Goal: Book appointment/travel/reservation

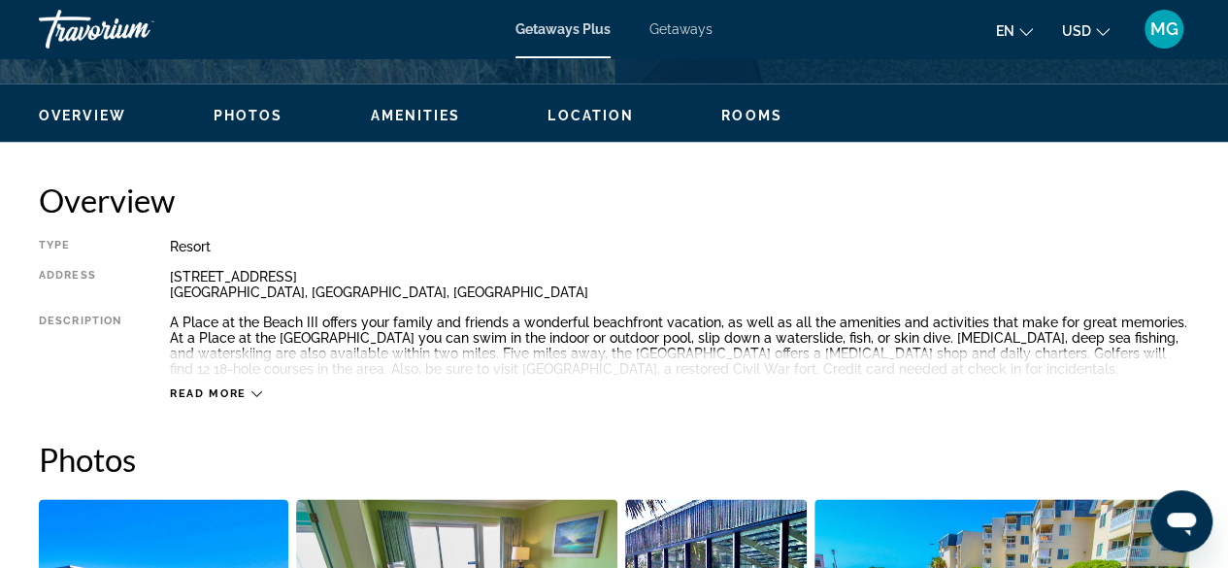
scroll to position [899, 0]
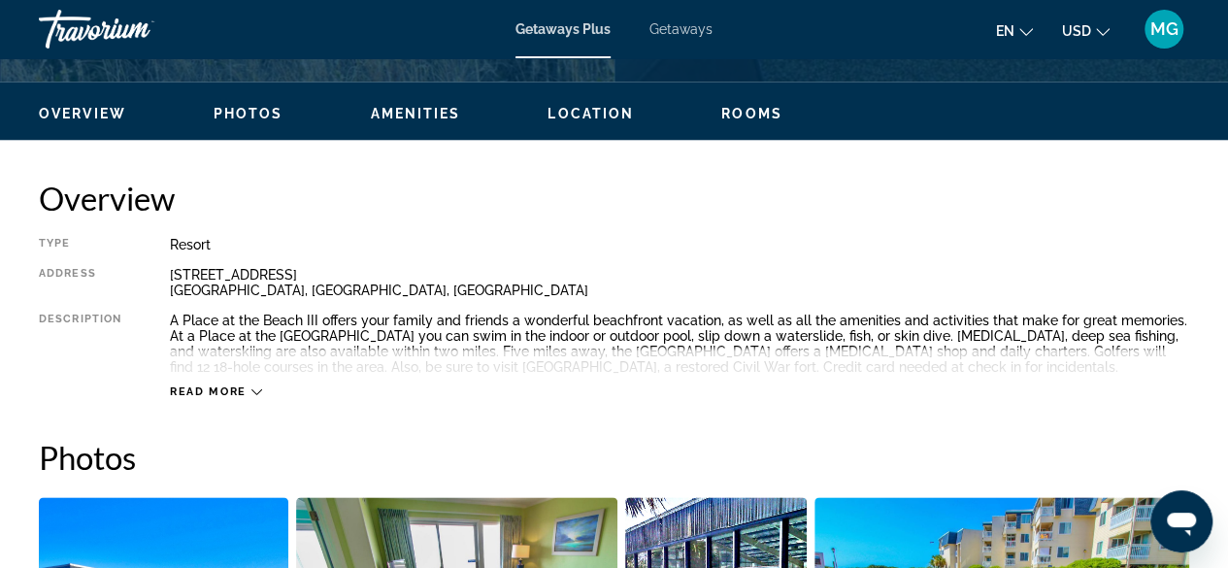
click at [257, 388] on icon "Main content" at bounding box center [256, 391] width 11 height 11
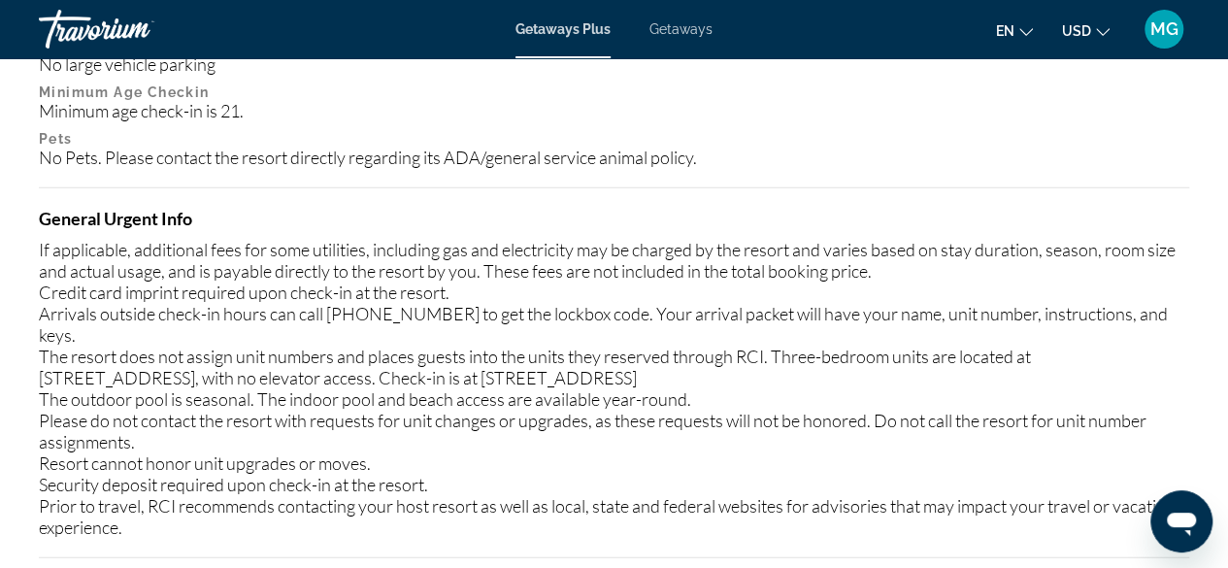
scroll to position [2425, 0]
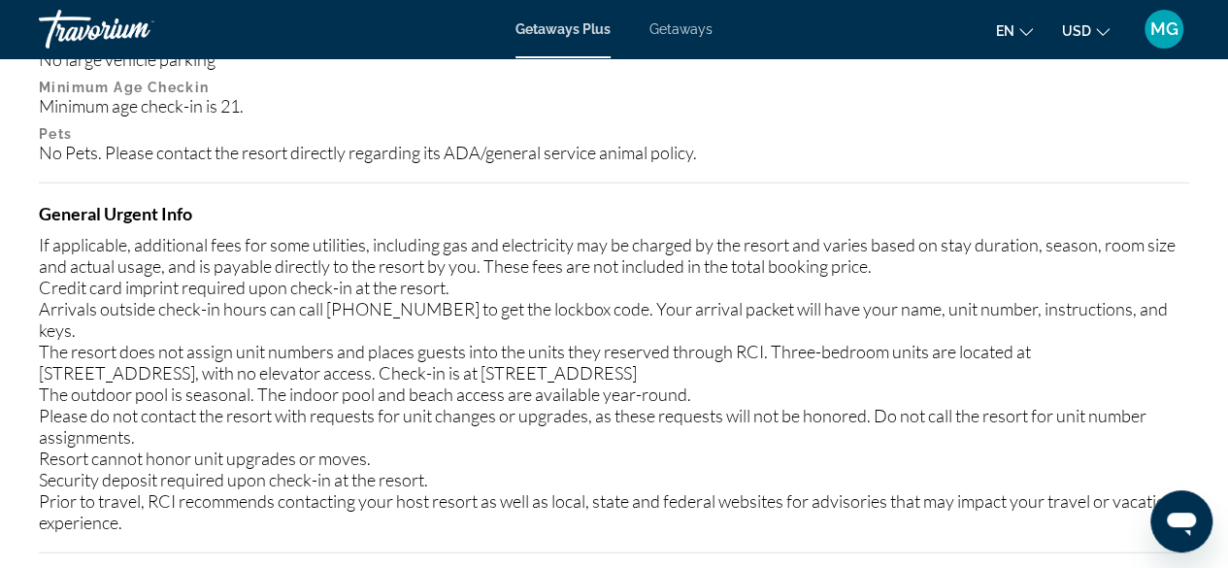
click at [85, 496] on div "If applicable, additional fees for some utilities, including gas and electricit…" at bounding box center [614, 383] width 1150 height 299
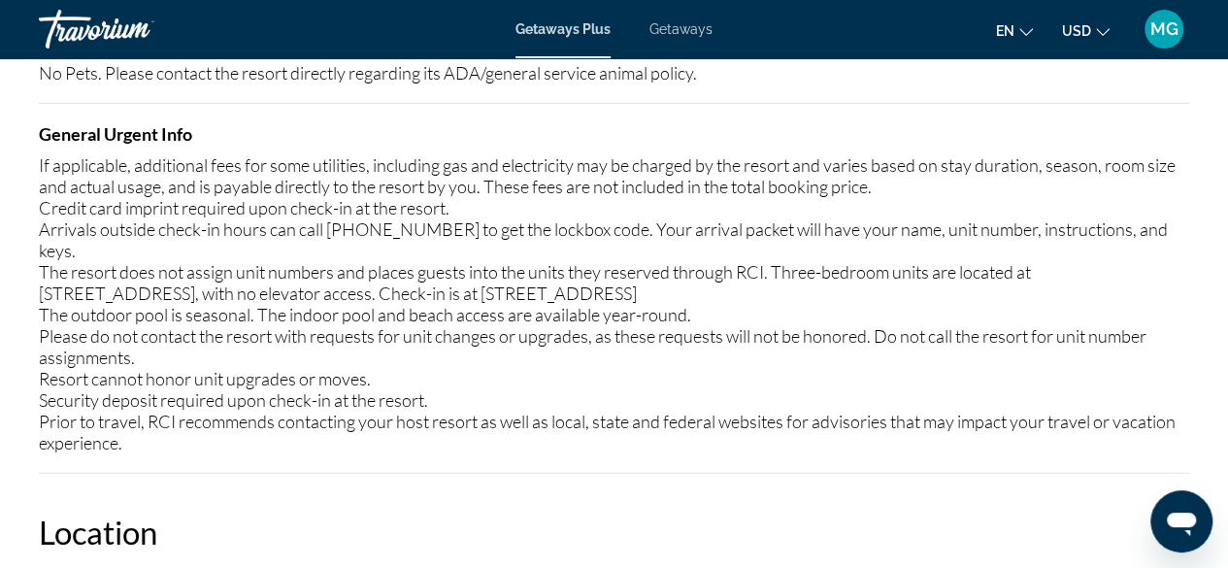
scroll to position [2499, 0]
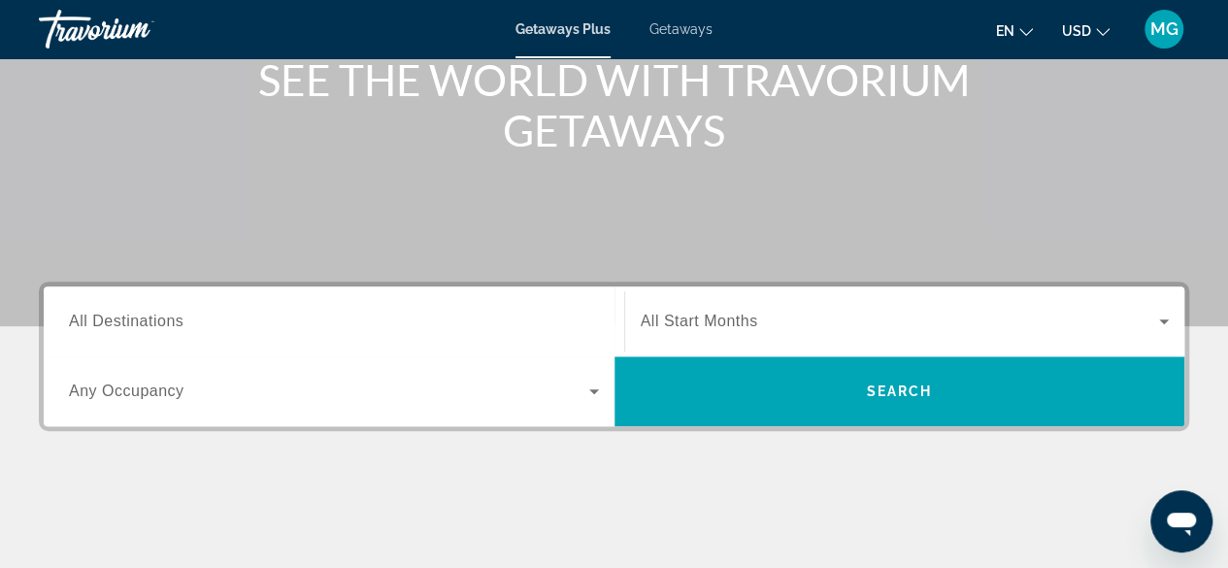
scroll to position [258, 0]
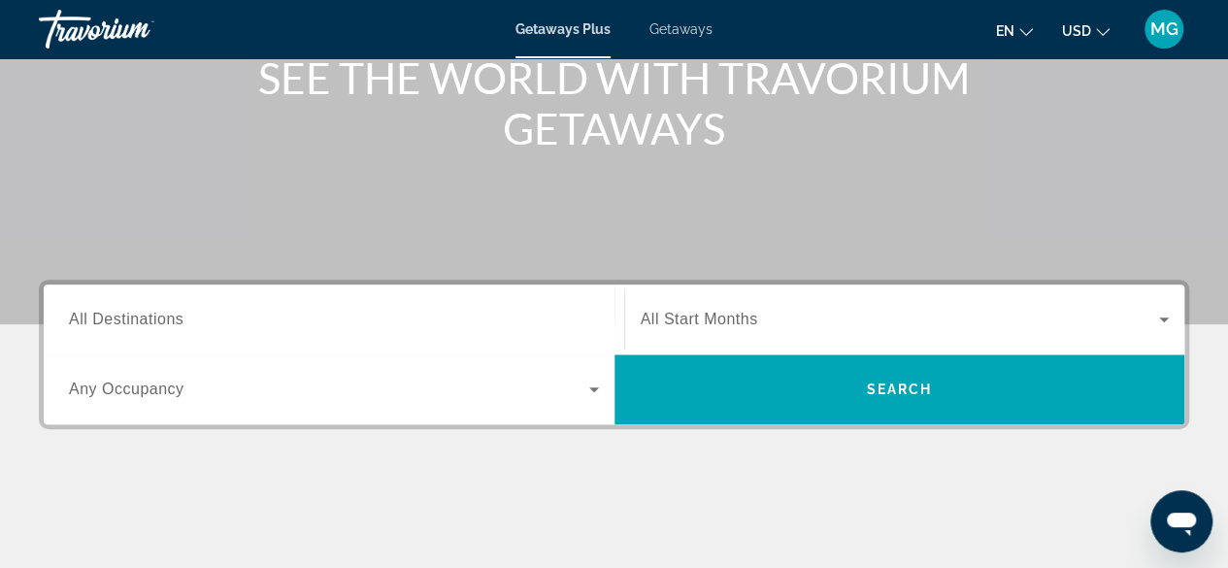
click at [374, 331] on div "Search widget" at bounding box center [334, 319] width 530 height 55
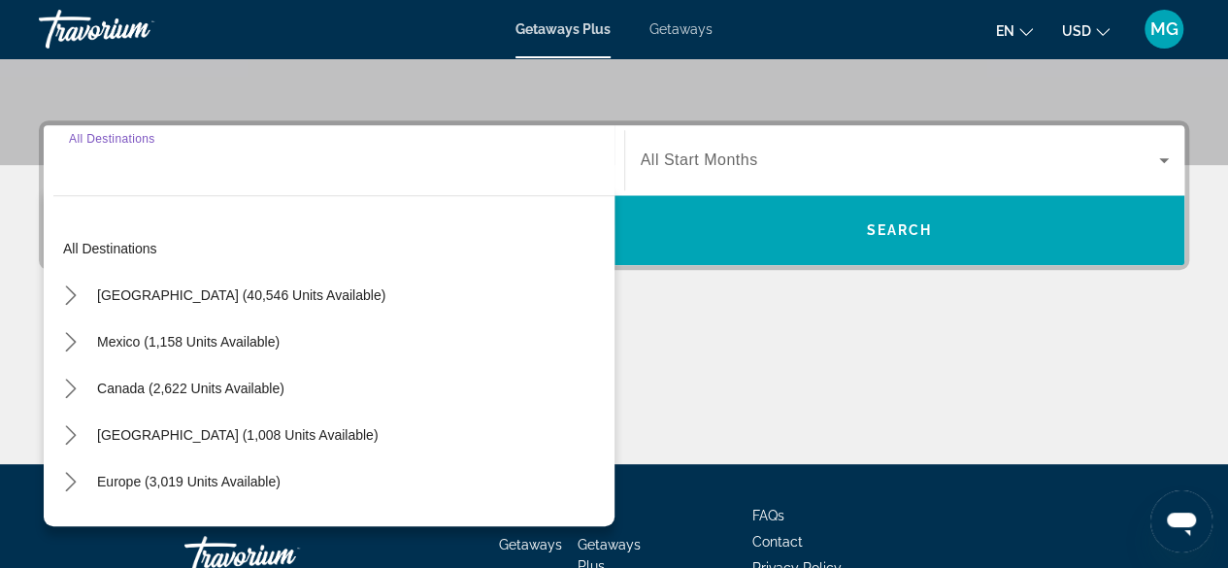
scroll to position [474, 0]
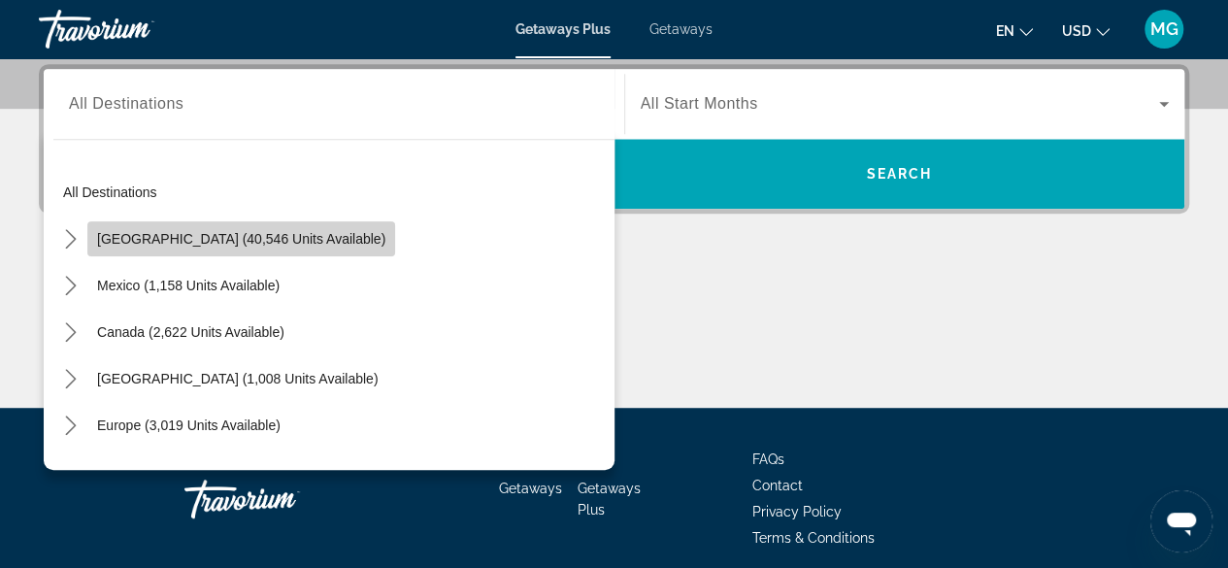
click at [274, 253] on span "Select destination: United States (40,546 units available)" at bounding box center [241, 238] width 308 height 47
type input "**********"
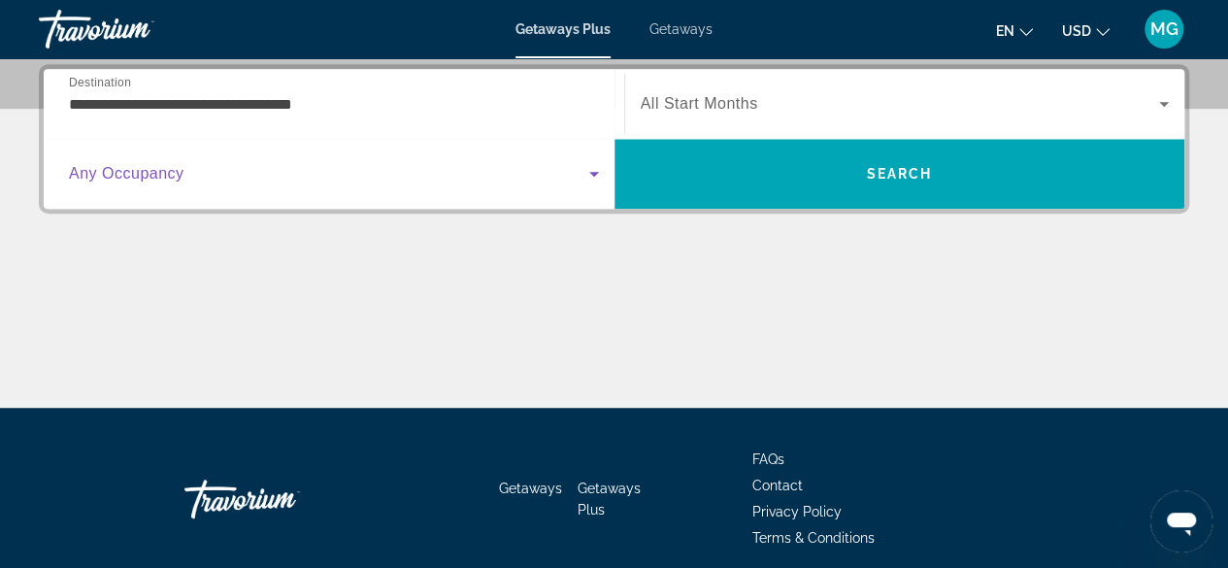
click at [594, 170] on icon "Search widget" at bounding box center [593, 173] width 23 height 23
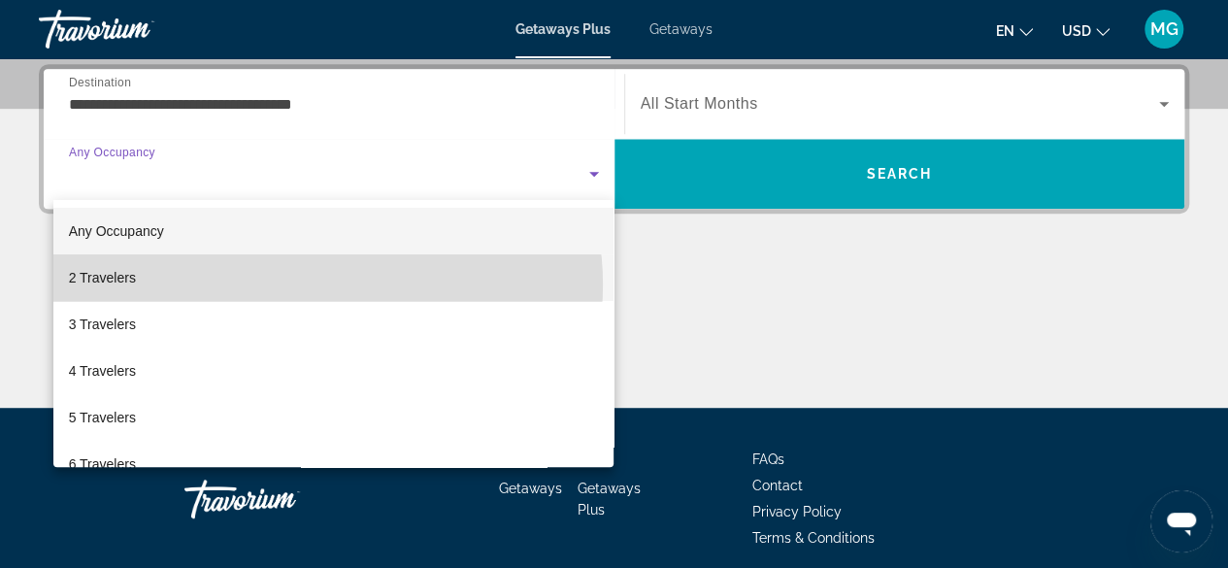
click at [327, 284] on mat-option "2 Travelers" at bounding box center [333, 277] width 561 height 47
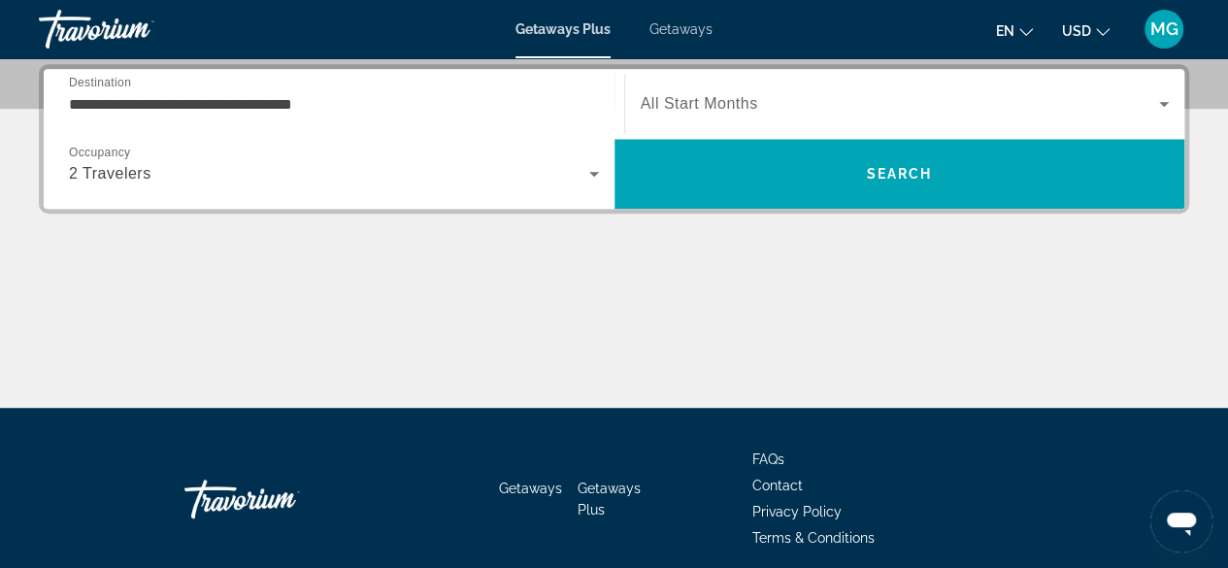
click at [690, 104] on span "All Start Months" at bounding box center [699, 103] width 117 height 17
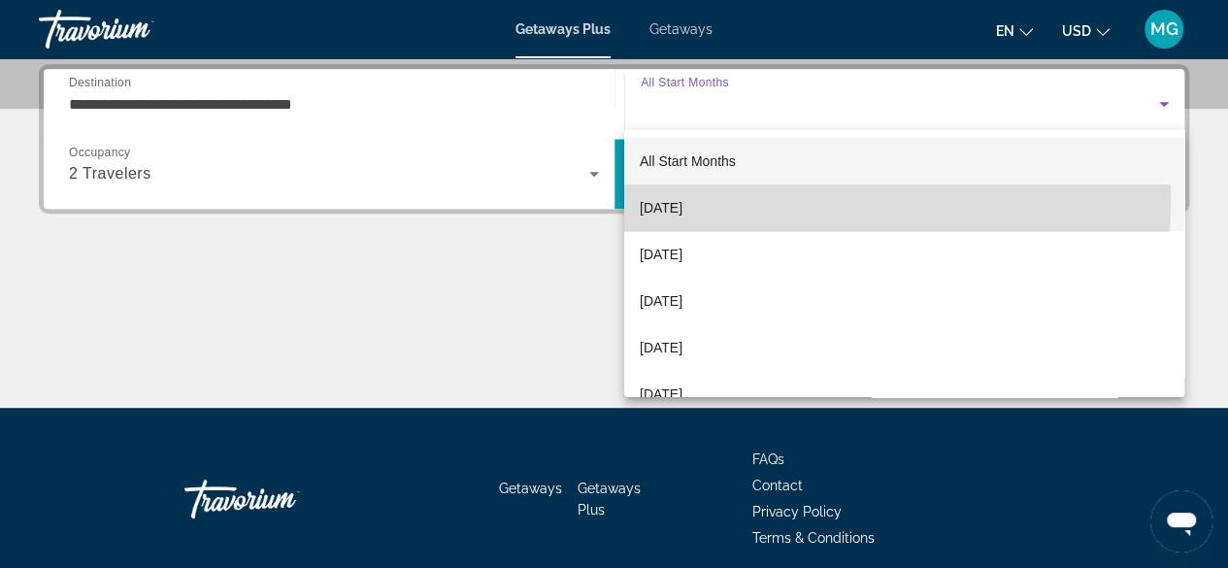
click at [682, 197] on span "October 2025" at bounding box center [661, 207] width 43 height 23
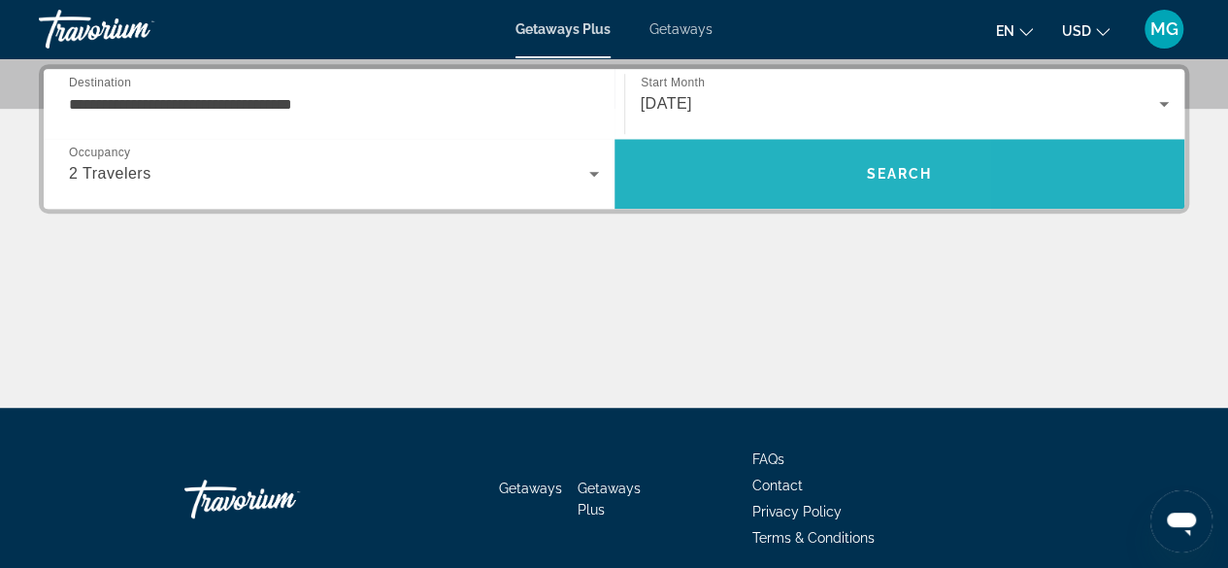
click at [718, 167] on span "Search" at bounding box center [899, 173] width 571 height 47
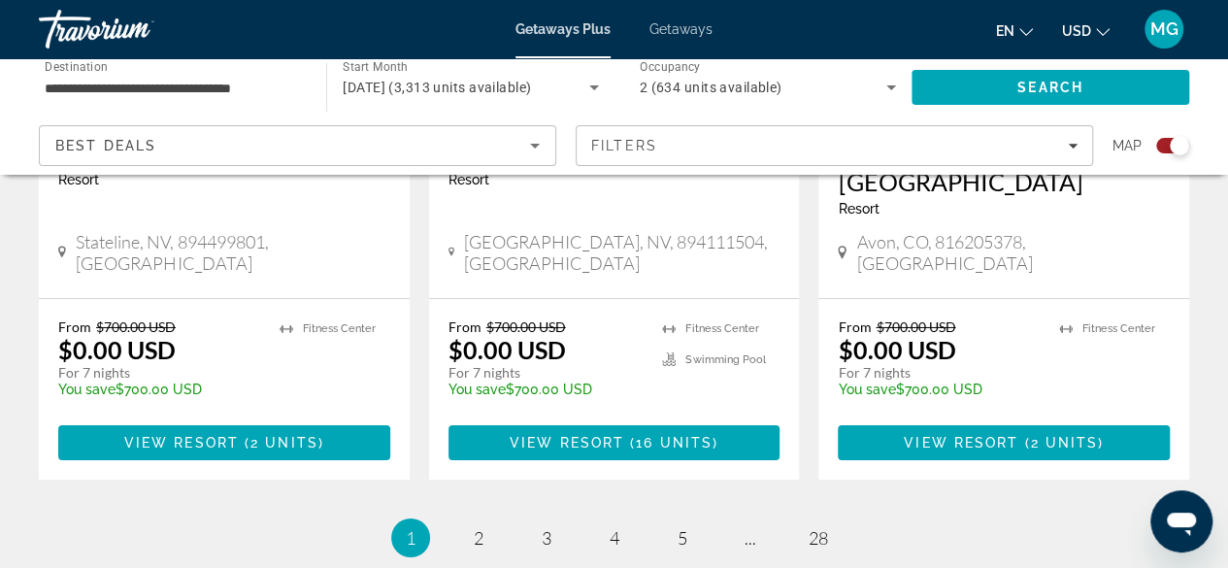
scroll to position [3141, 0]
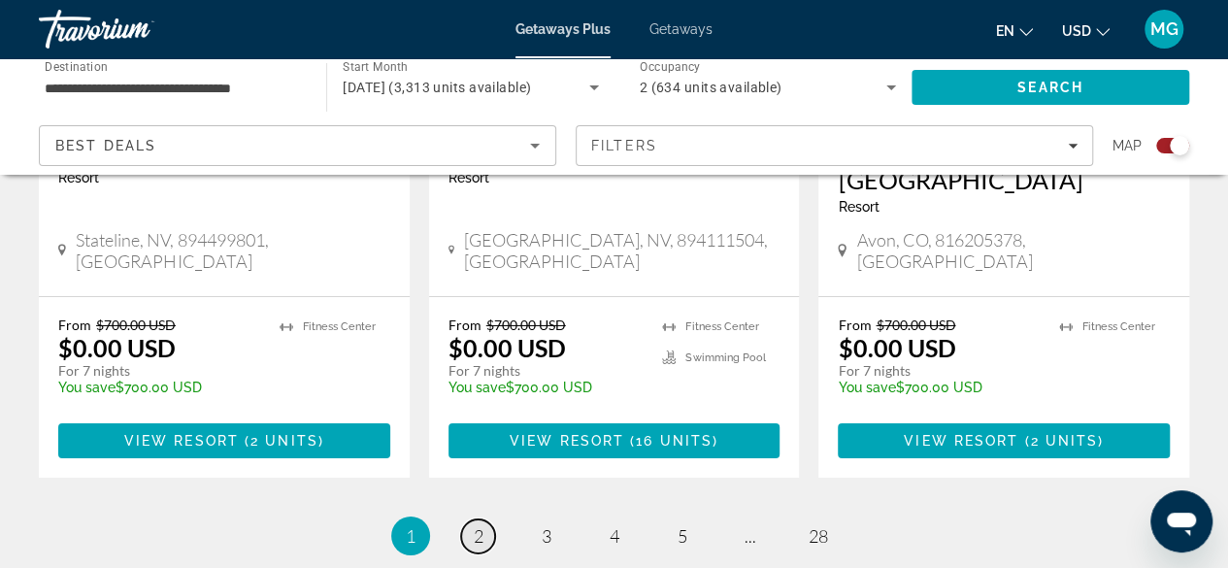
click at [481, 525] on span "2" at bounding box center [479, 535] width 10 height 21
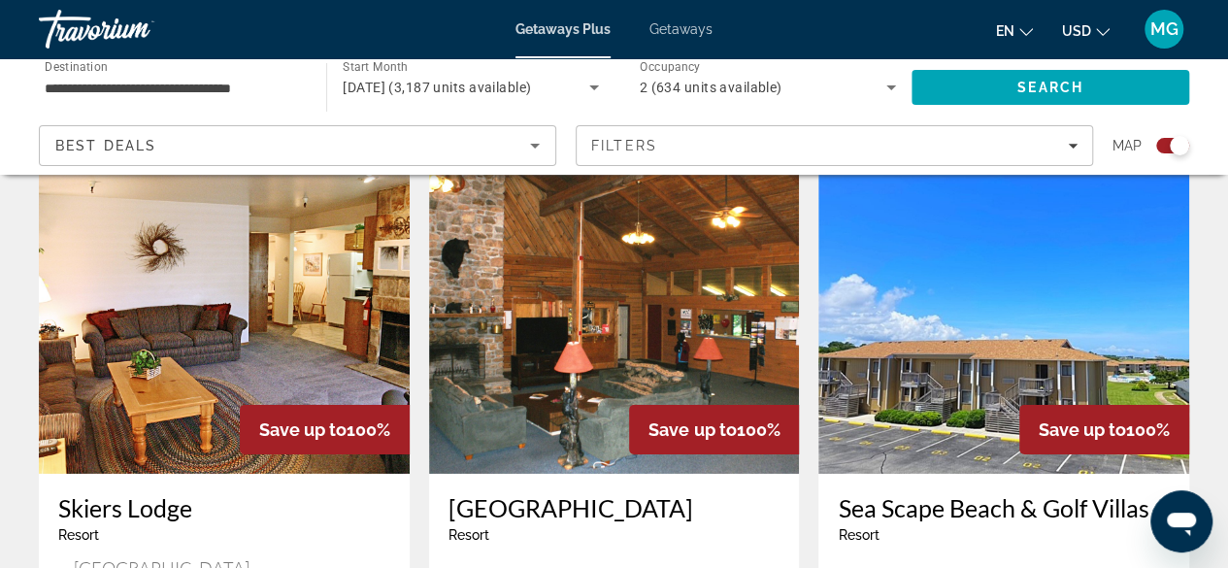
scroll to position [2873, 0]
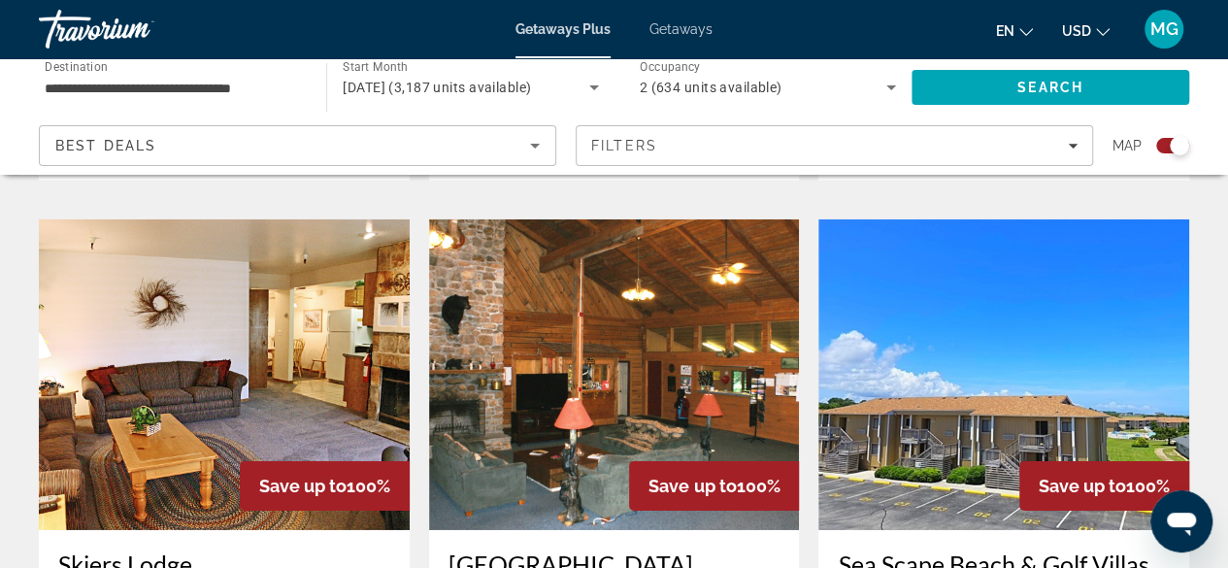
click at [610, 324] on img "Main content" at bounding box center [614, 374] width 371 height 311
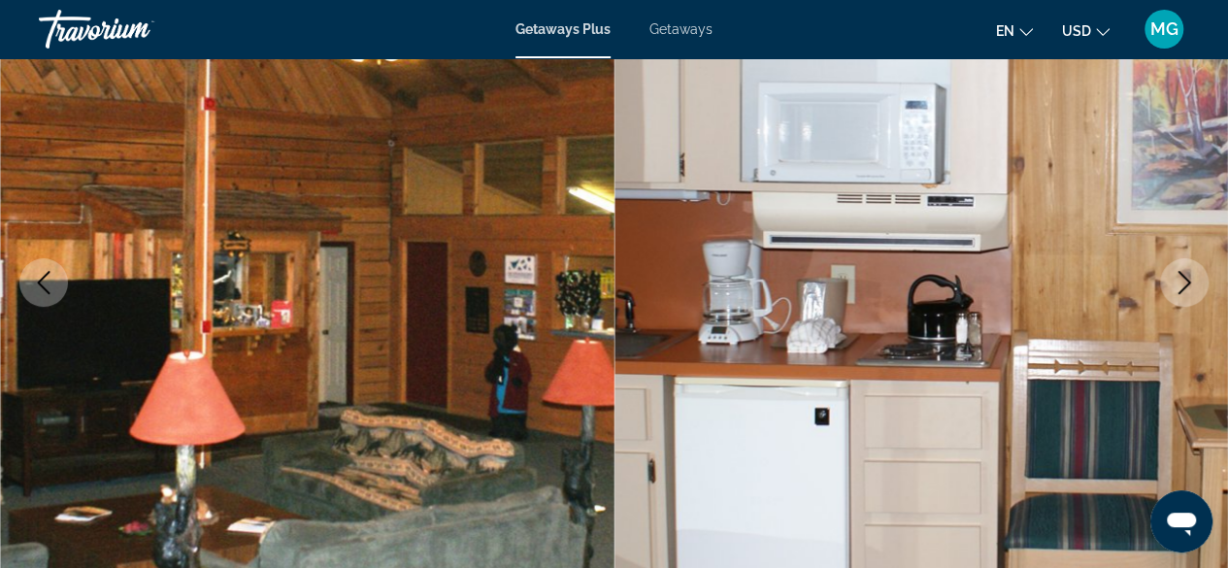
scroll to position [248, 0]
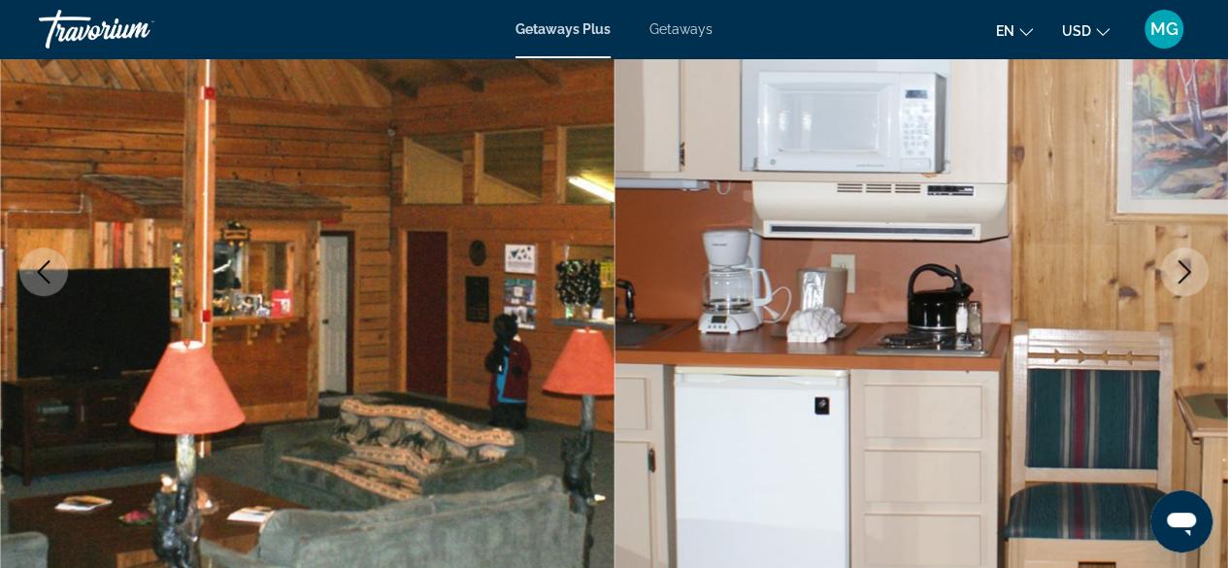
click at [1188, 281] on icon "Next image" at bounding box center [1184, 271] width 23 height 23
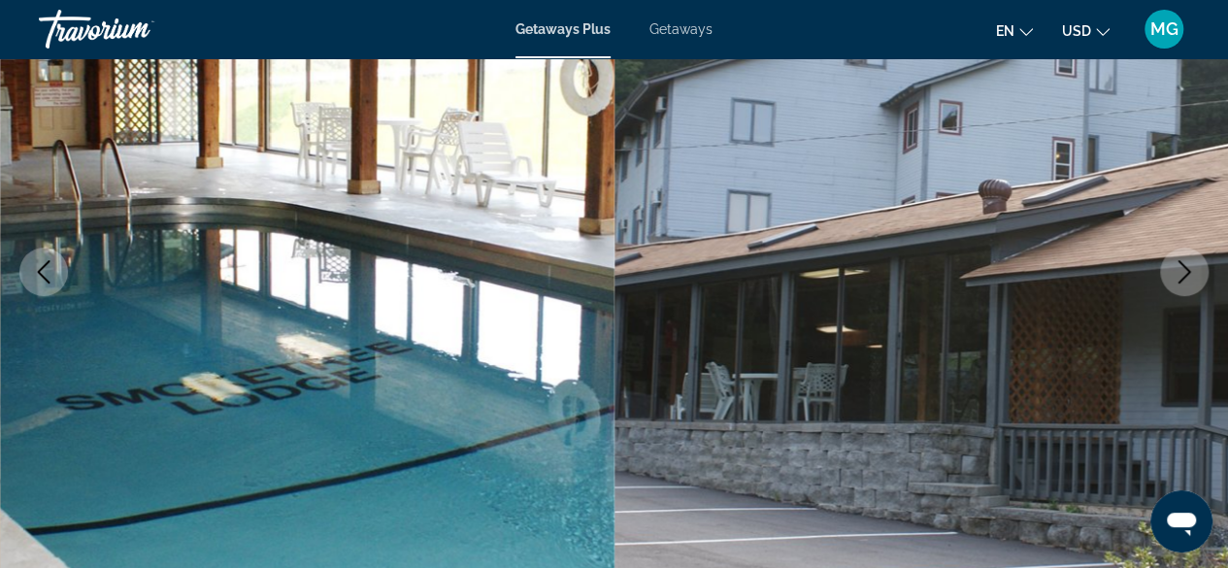
click at [1192, 282] on icon "Next image" at bounding box center [1184, 271] width 23 height 23
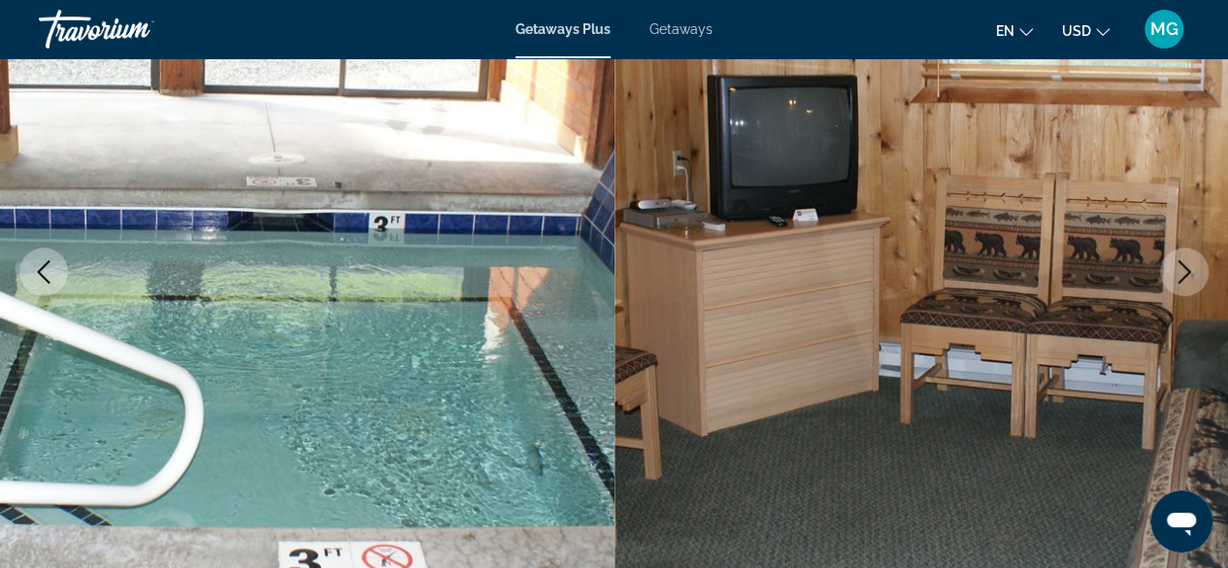
click at [1184, 274] on icon "Next image" at bounding box center [1184, 271] width 23 height 23
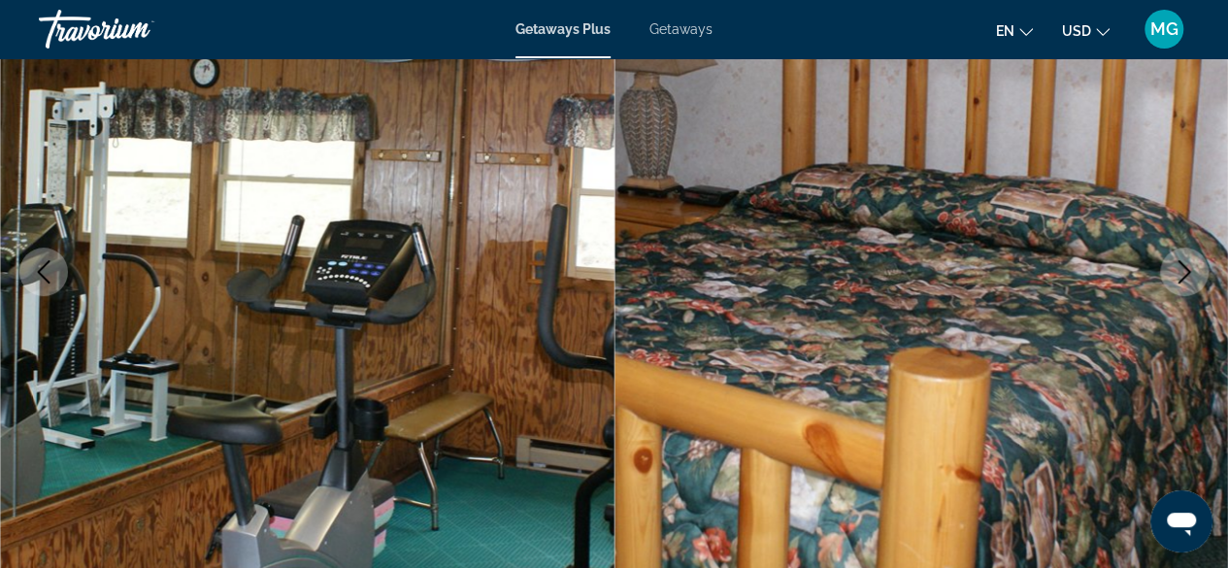
click at [1188, 269] on icon "Next image" at bounding box center [1184, 271] width 23 height 23
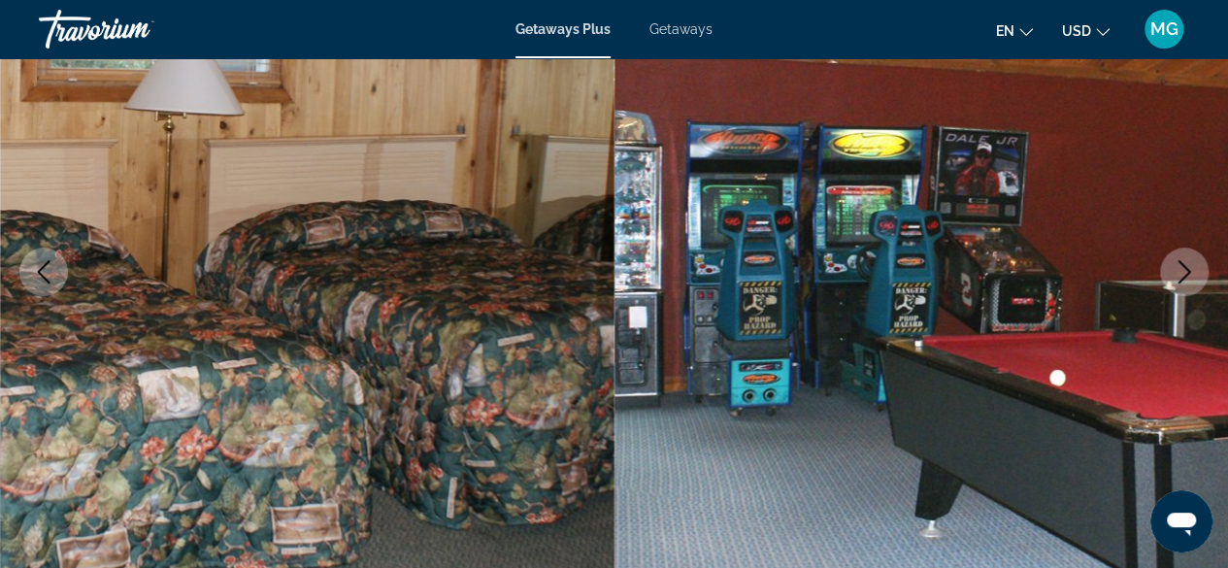
click at [1177, 272] on icon "Next image" at bounding box center [1184, 271] width 23 height 23
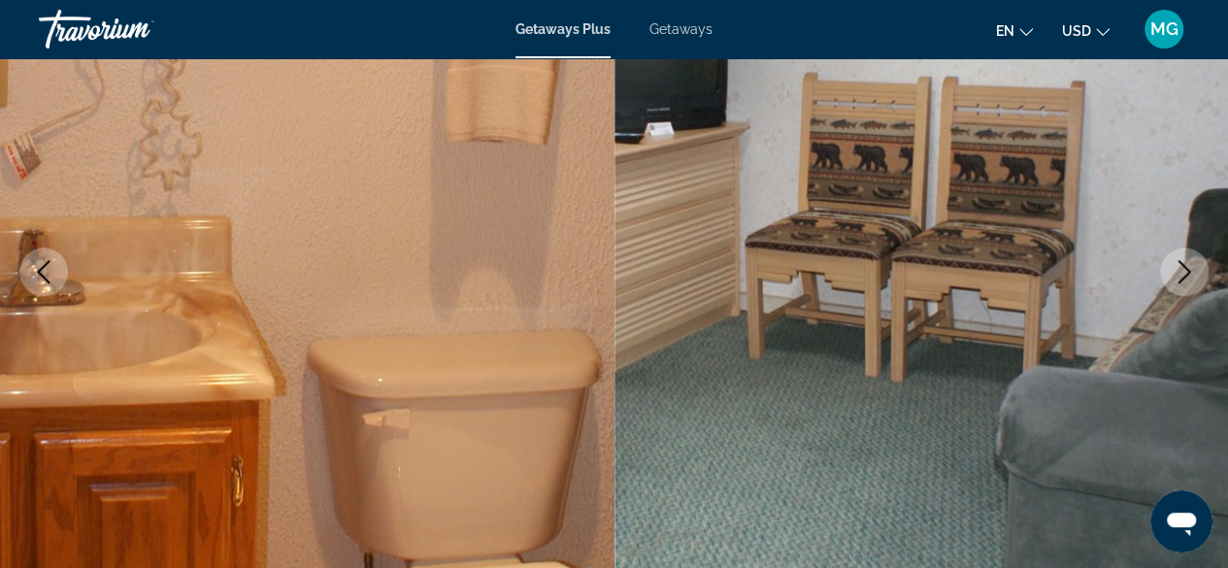
click at [1186, 270] on icon "Next image" at bounding box center [1184, 271] width 23 height 23
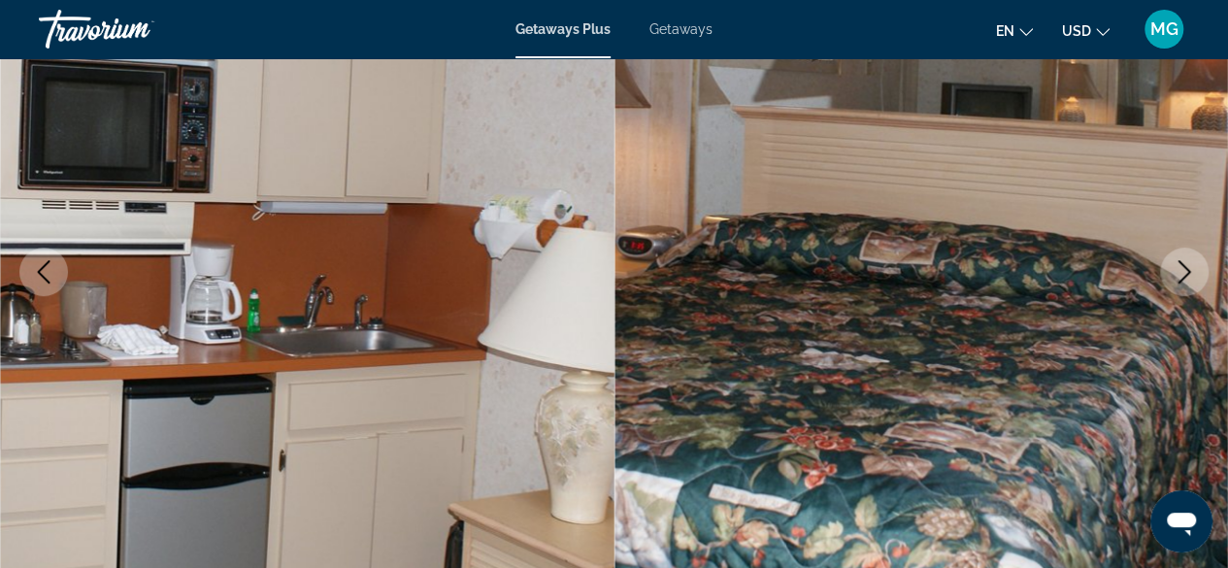
click at [1186, 276] on icon "Next image" at bounding box center [1184, 271] width 23 height 23
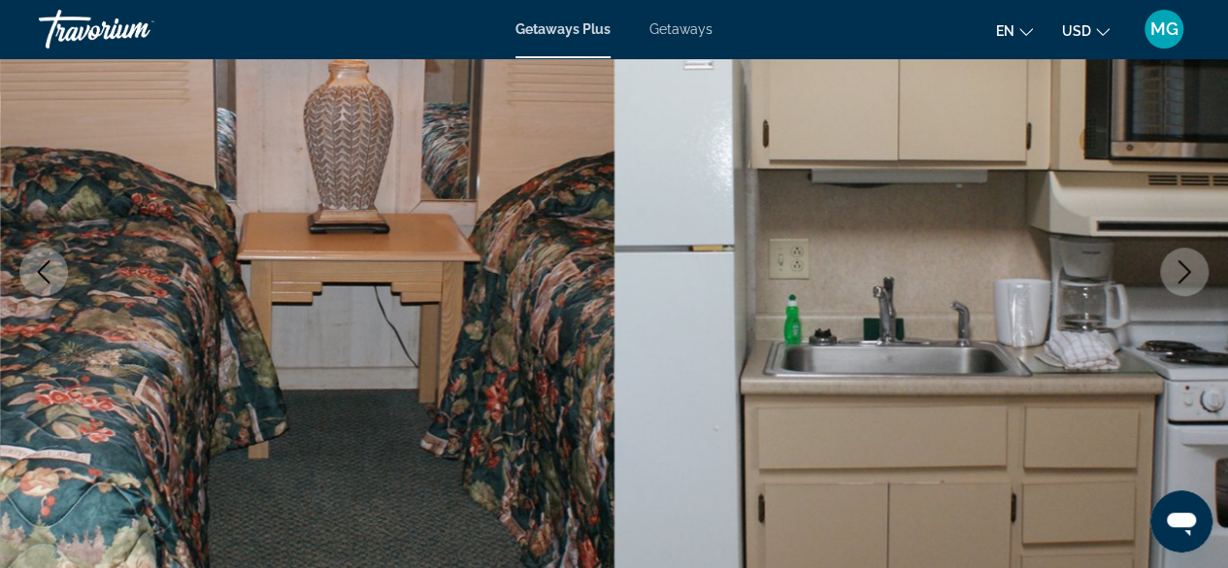
click at [1189, 275] on icon "Next image" at bounding box center [1184, 271] width 23 height 23
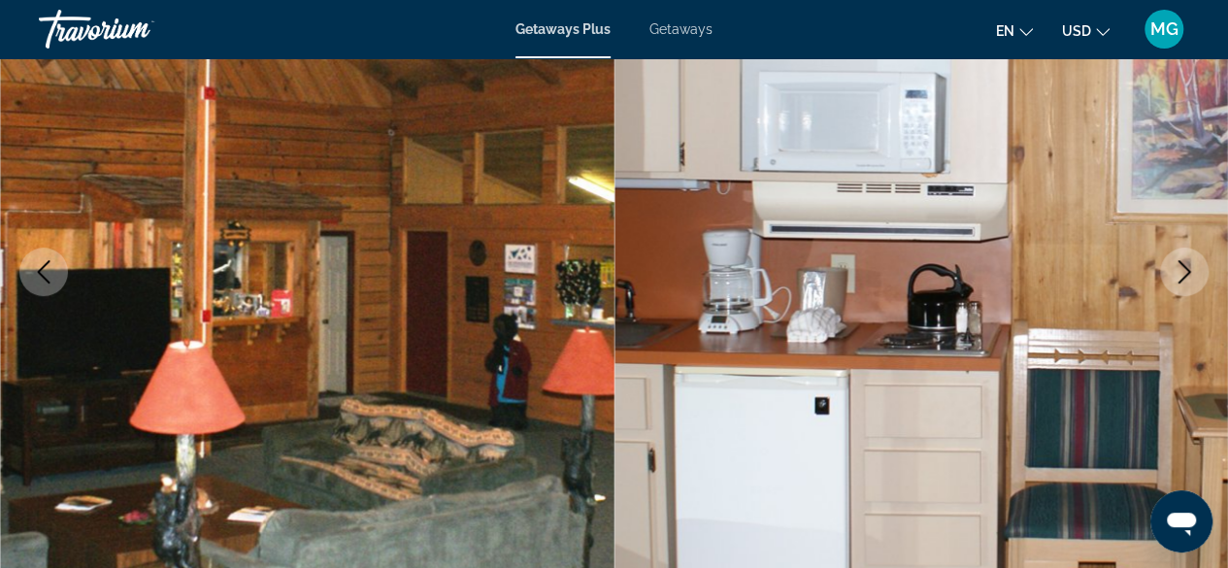
click at [1186, 277] on icon "Next image" at bounding box center [1184, 271] width 23 height 23
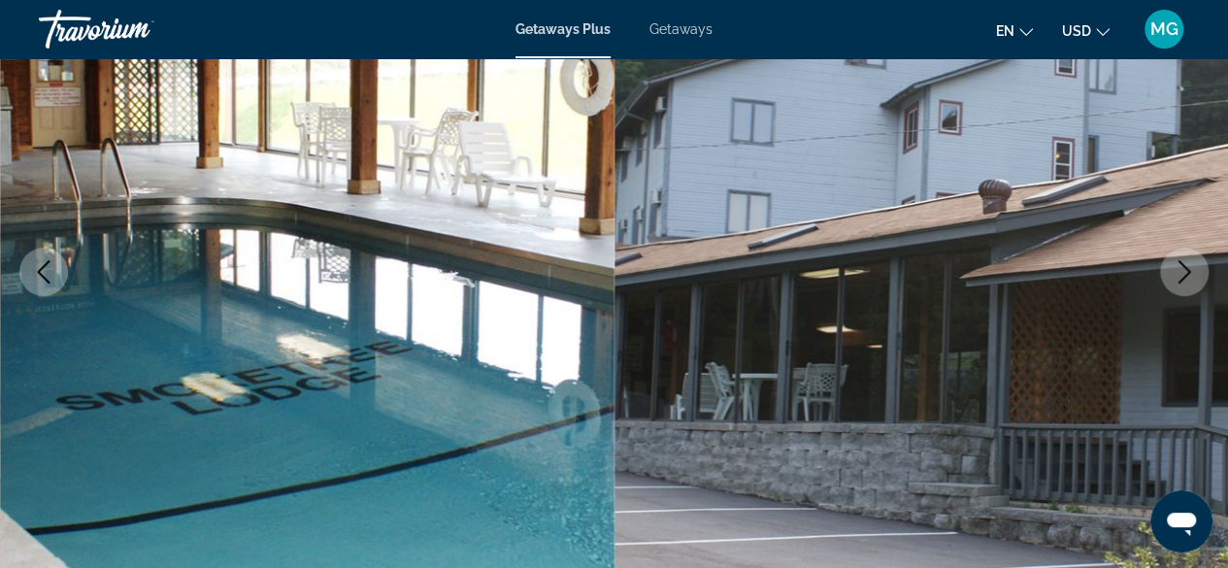
click at [1186, 271] on icon "Next image" at bounding box center [1184, 271] width 23 height 23
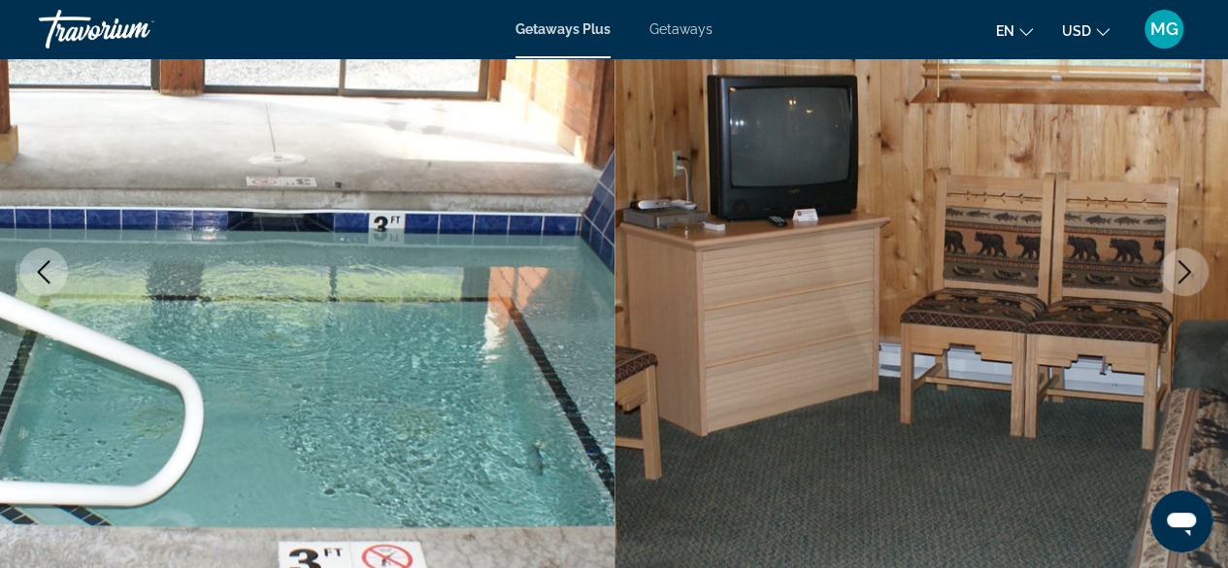
click at [1181, 281] on icon "Next image" at bounding box center [1184, 271] width 23 height 23
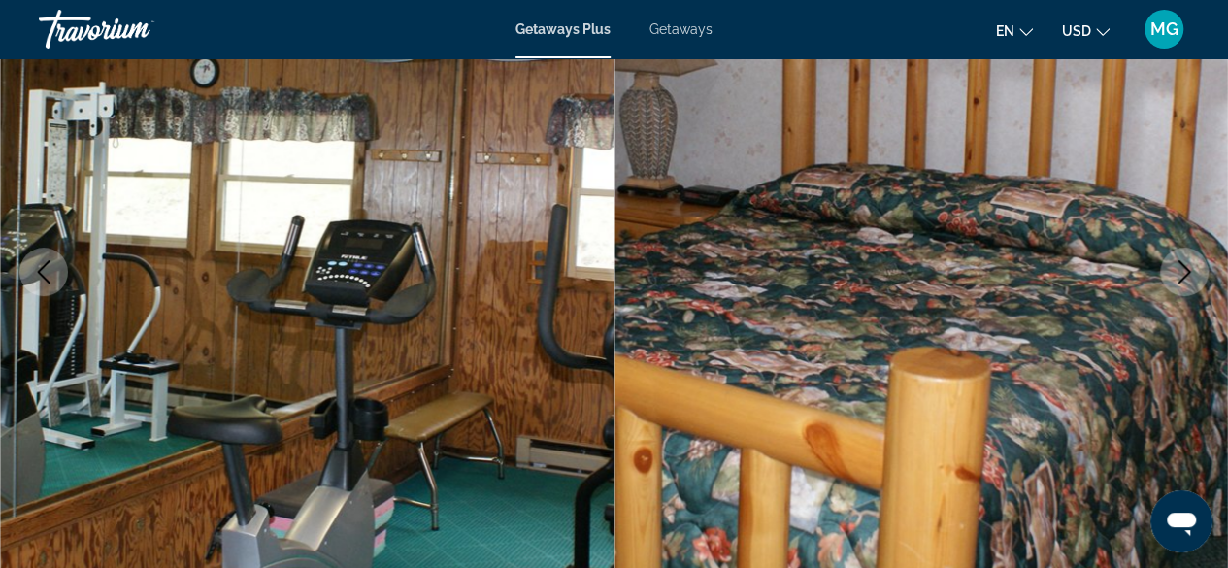
click at [1190, 281] on icon "Next image" at bounding box center [1184, 271] width 23 height 23
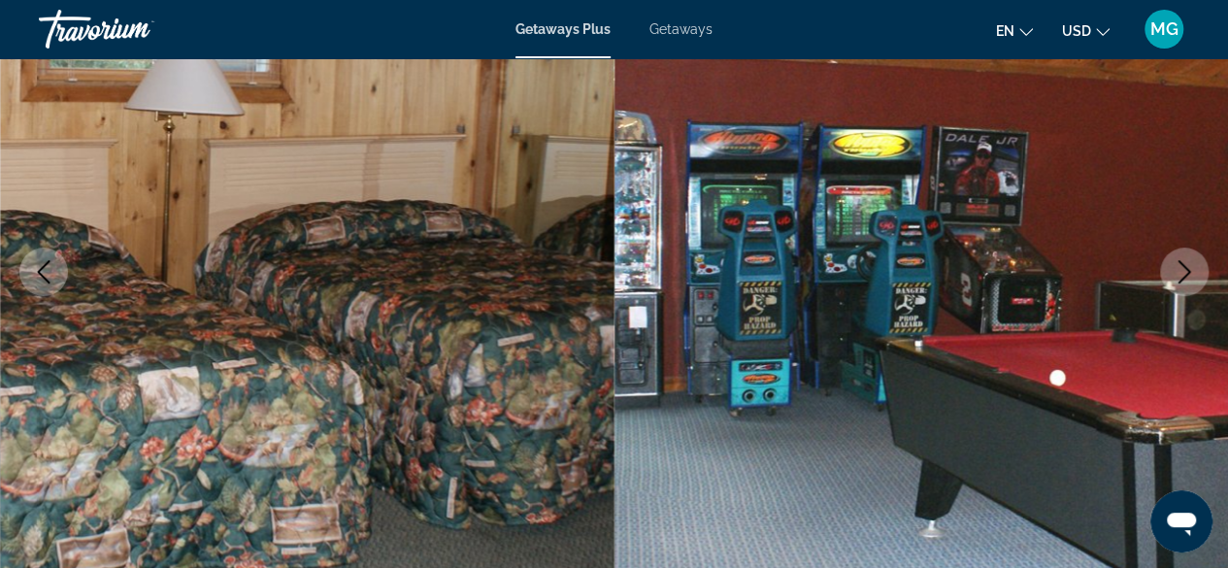
click at [1187, 278] on icon "Next image" at bounding box center [1184, 271] width 23 height 23
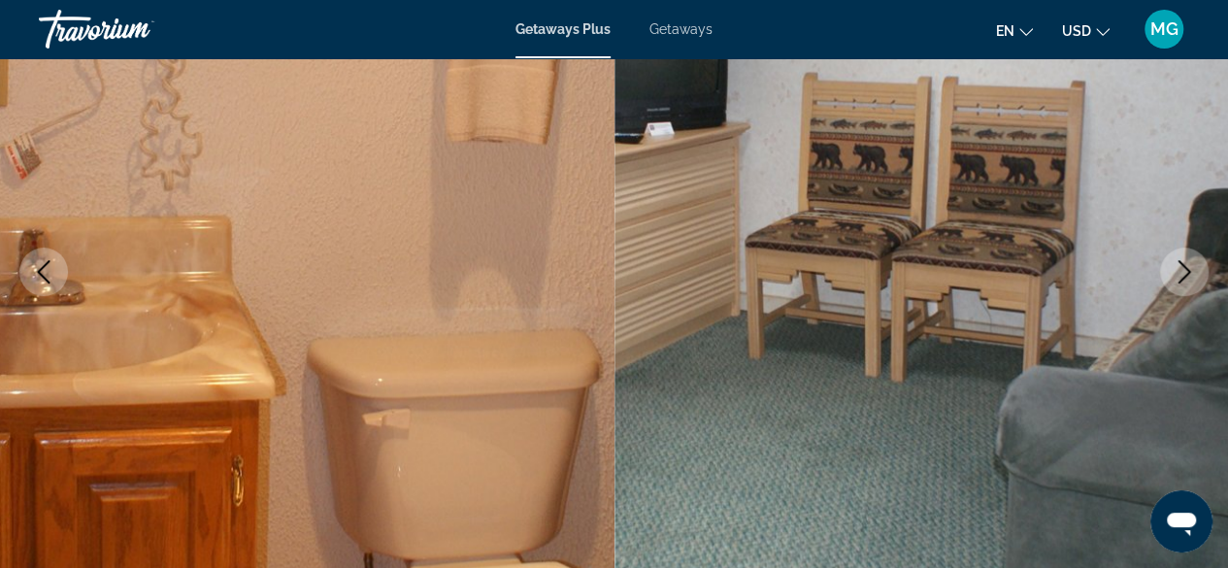
click at [1190, 268] on icon "Next image" at bounding box center [1184, 271] width 23 height 23
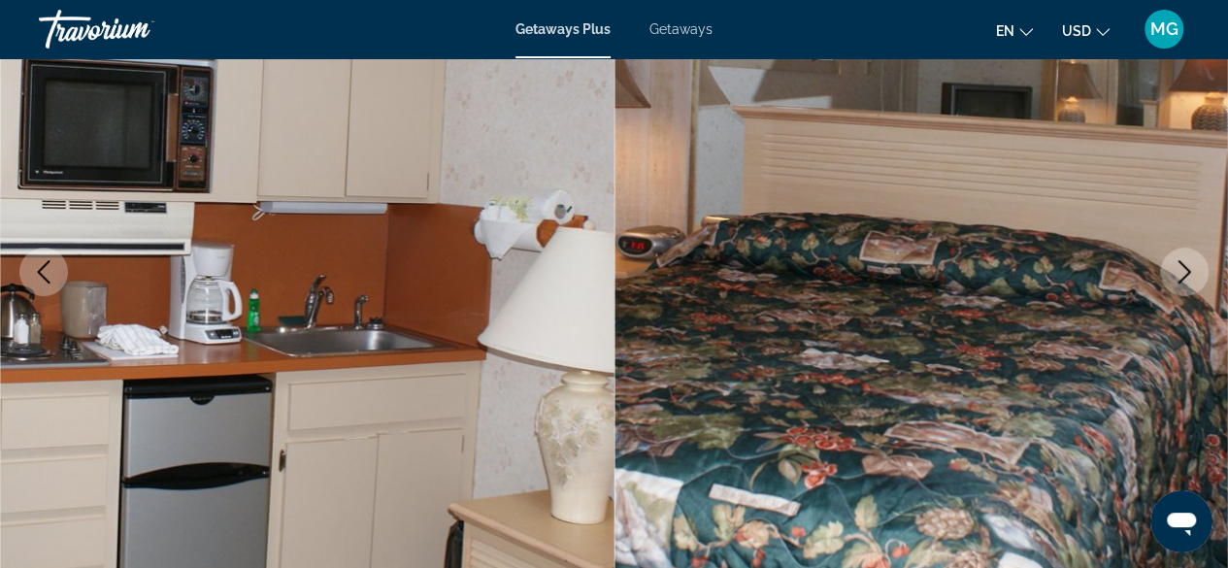
click at [1187, 270] on icon "Next image" at bounding box center [1184, 271] width 13 height 23
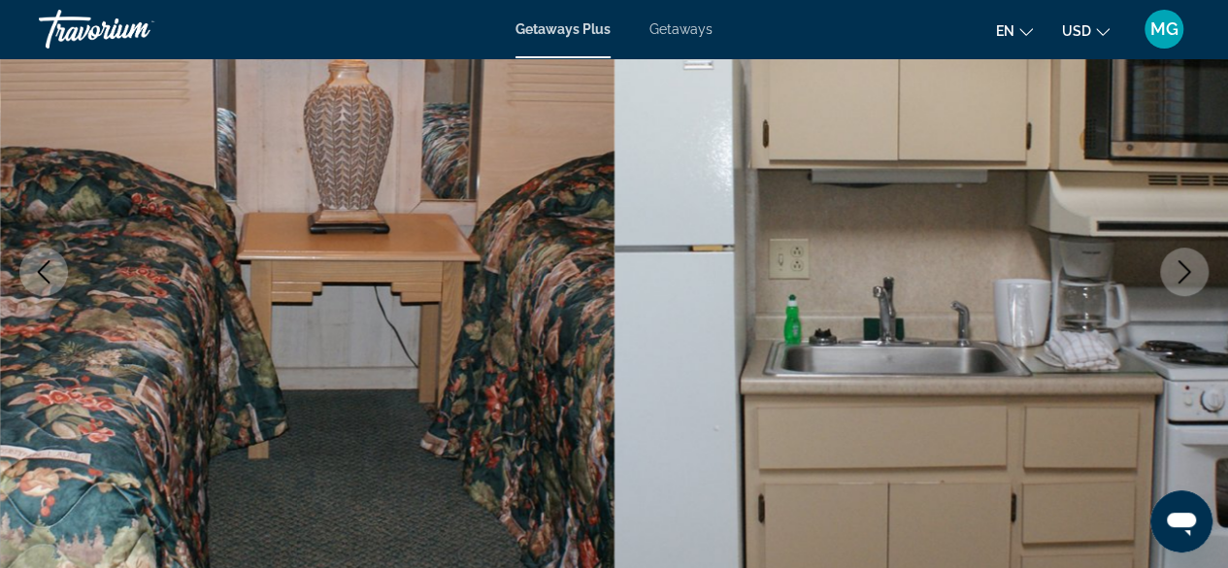
click at [1186, 276] on icon "Next image" at bounding box center [1184, 271] width 13 height 23
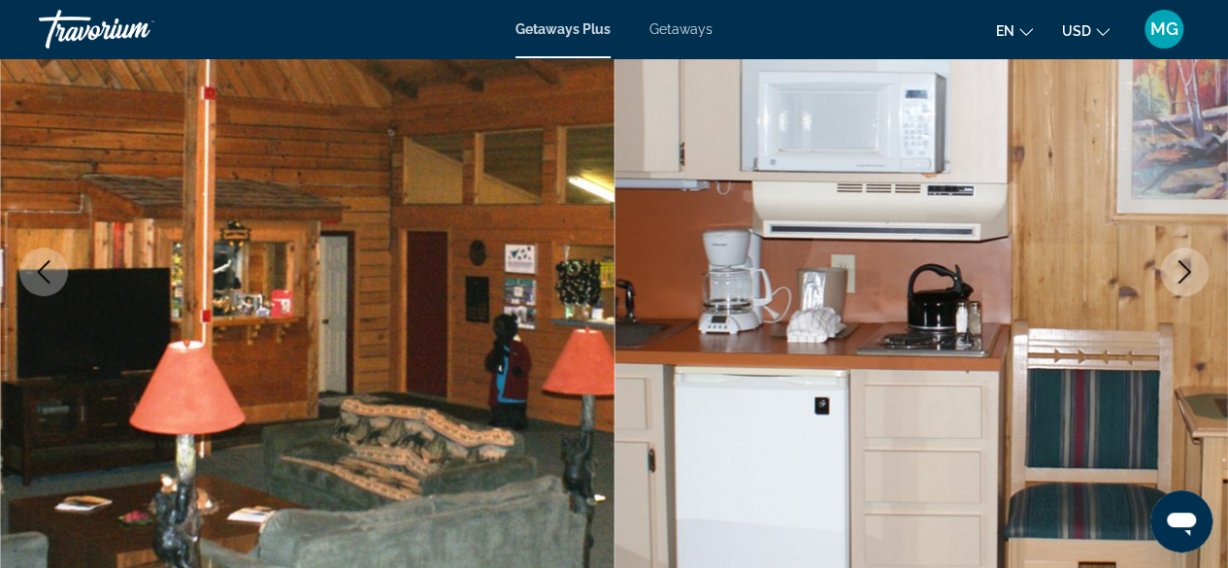
click at [1180, 281] on icon "Next image" at bounding box center [1184, 271] width 23 height 23
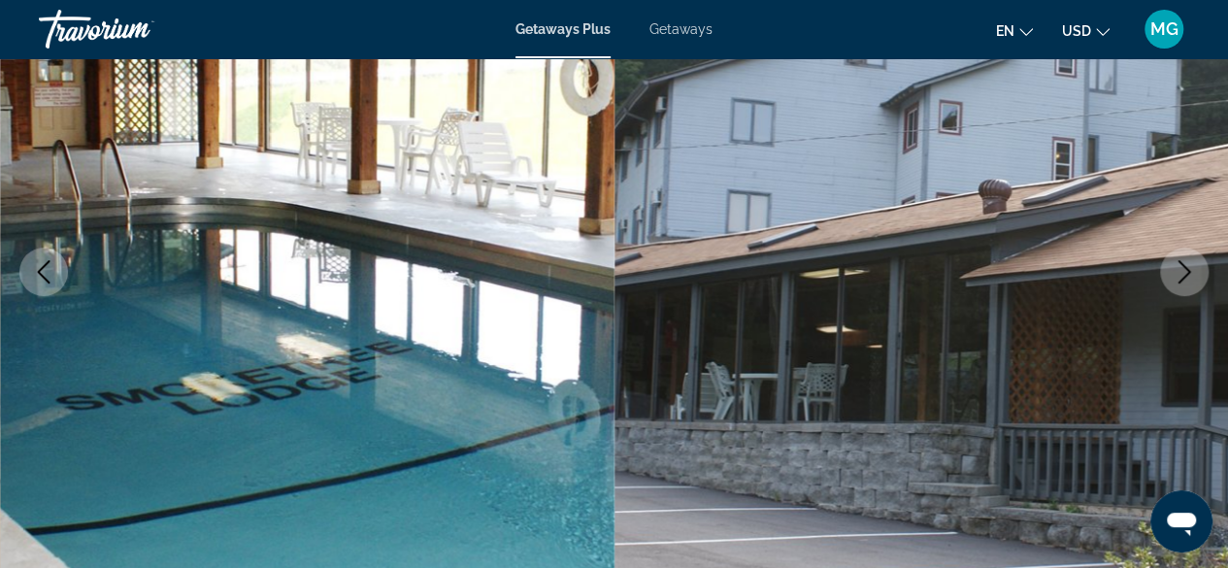
click at [1186, 274] on icon "Next image" at bounding box center [1184, 271] width 13 height 23
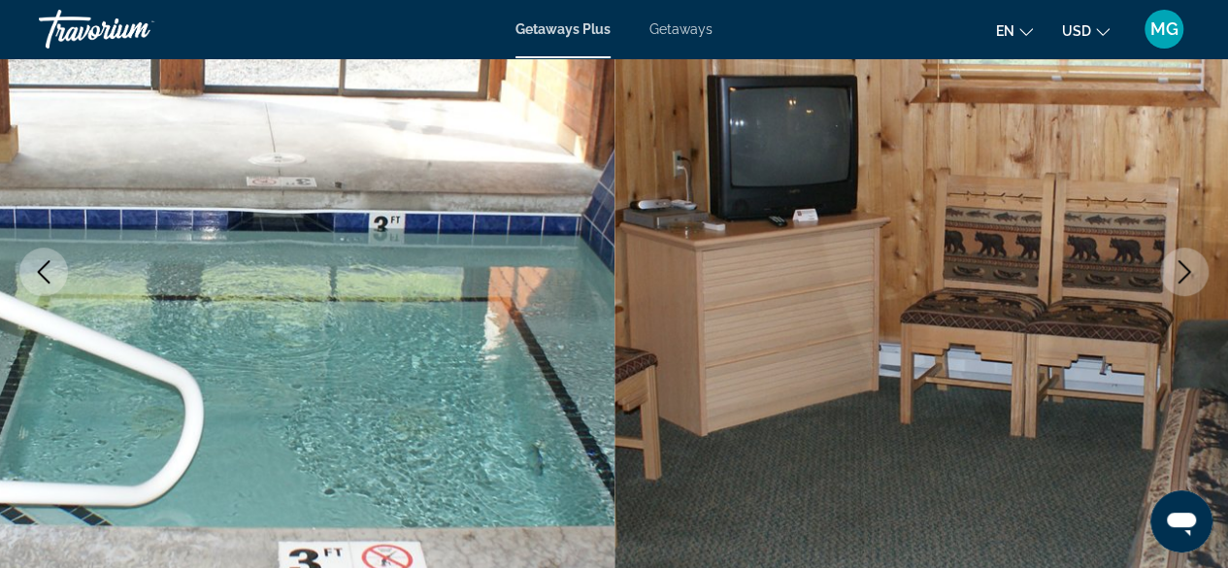
click at [1179, 278] on icon "Next image" at bounding box center [1184, 271] width 23 height 23
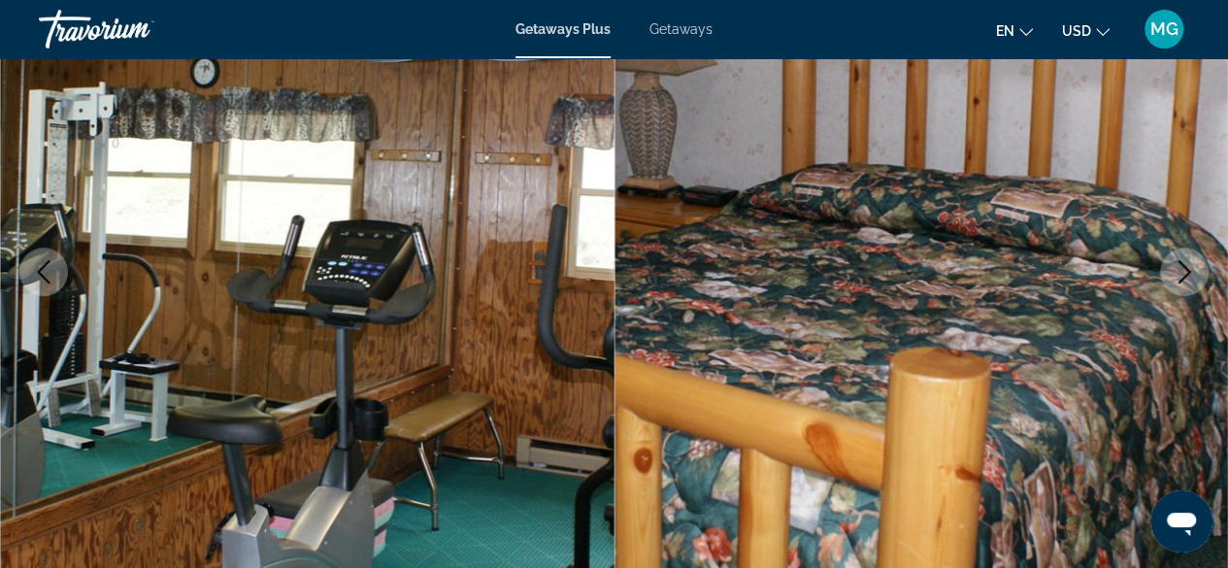
click at [1184, 274] on icon "Next image" at bounding box center [1184, 271] width 23 height 23
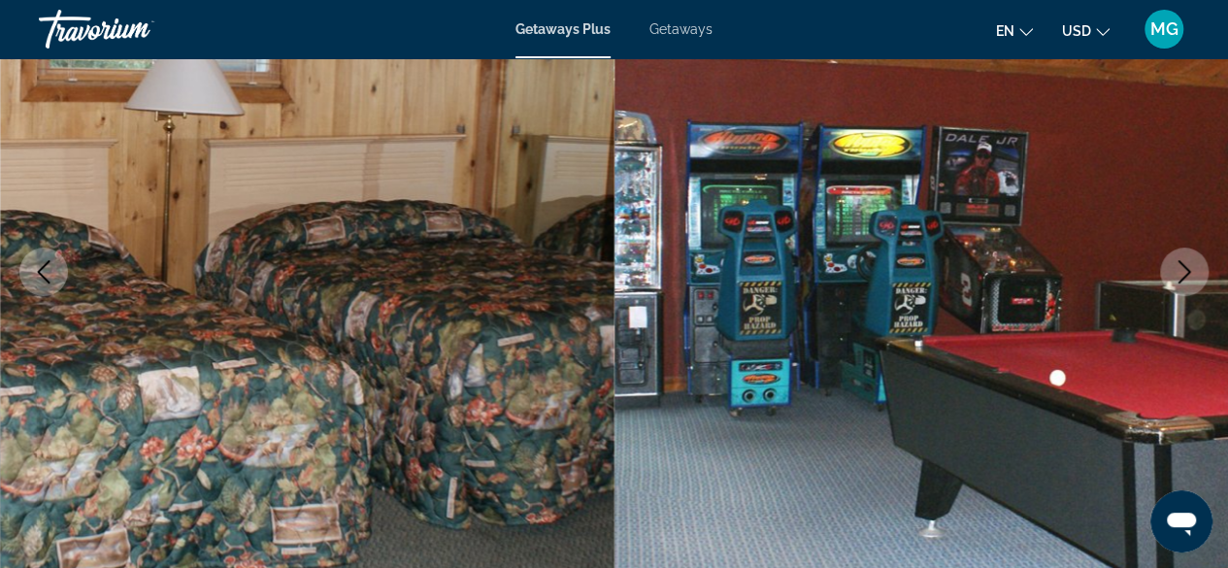
click at [1180, 280] on icon "Next image" at bounding box center [1184, 271] width 13 height 23
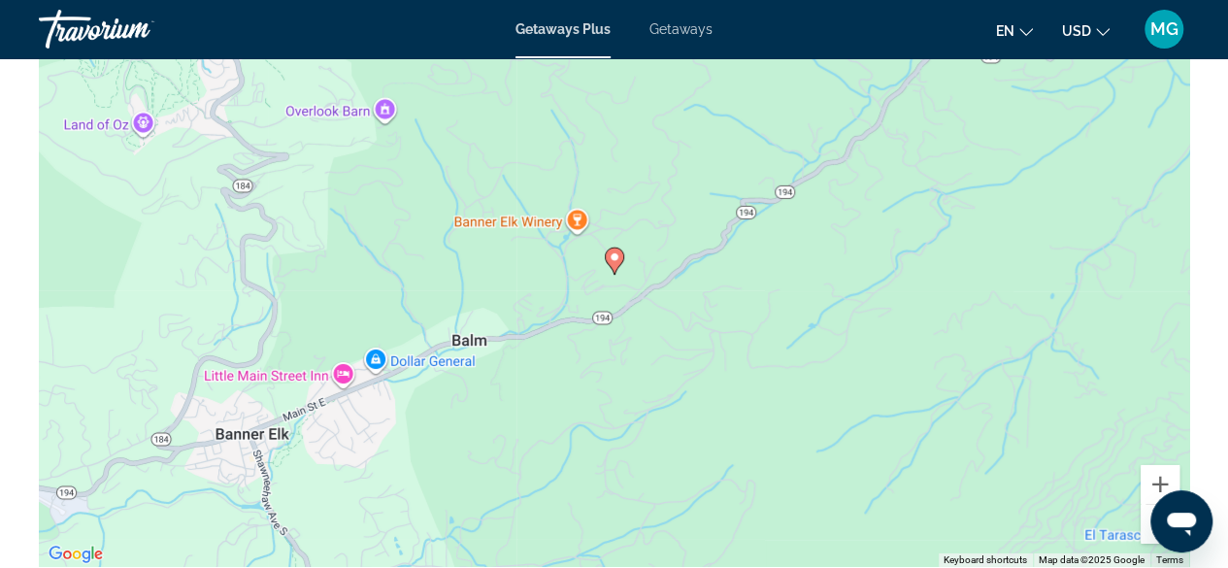
scroll to position [2978, 0]
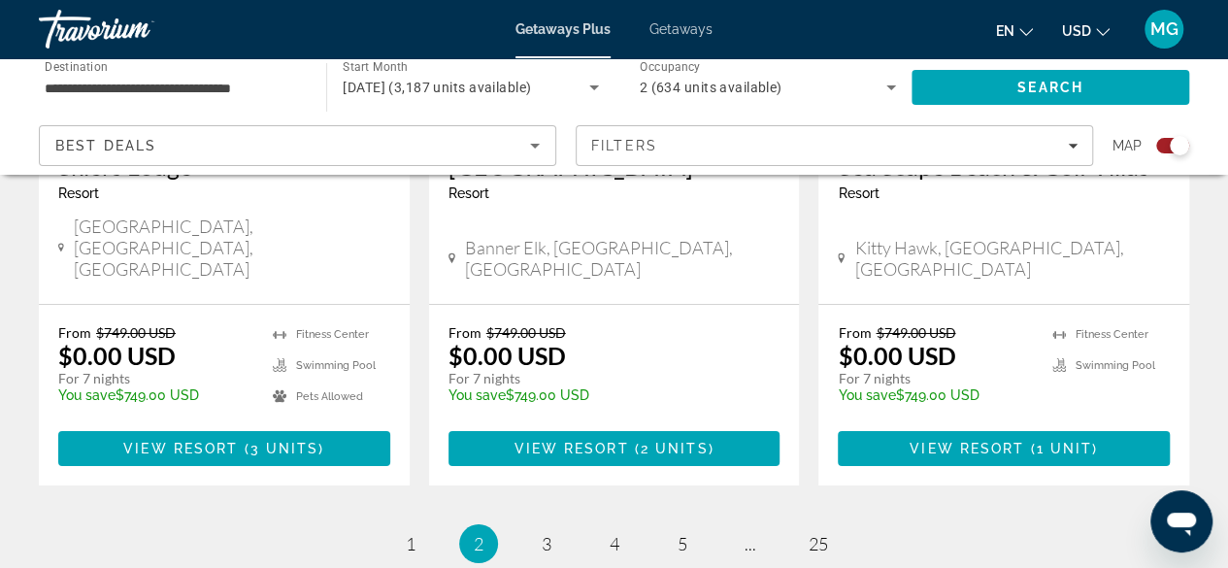
scroll to position [3273, 0]
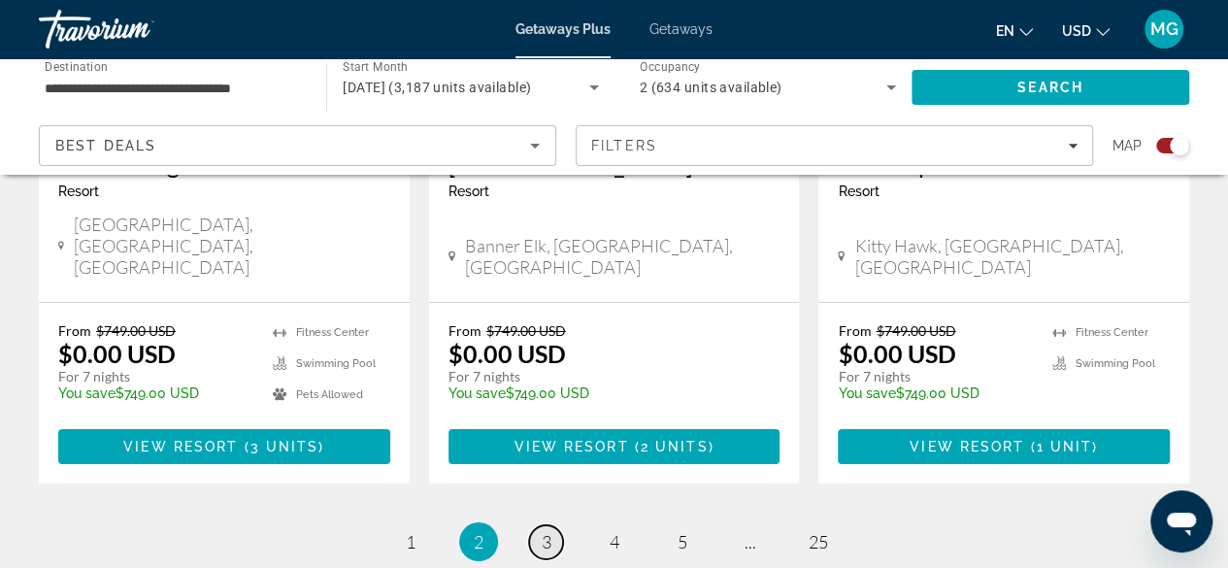
click at [533, 525] on link "page 3" at bounding box center [546, 542] width 34 height 34
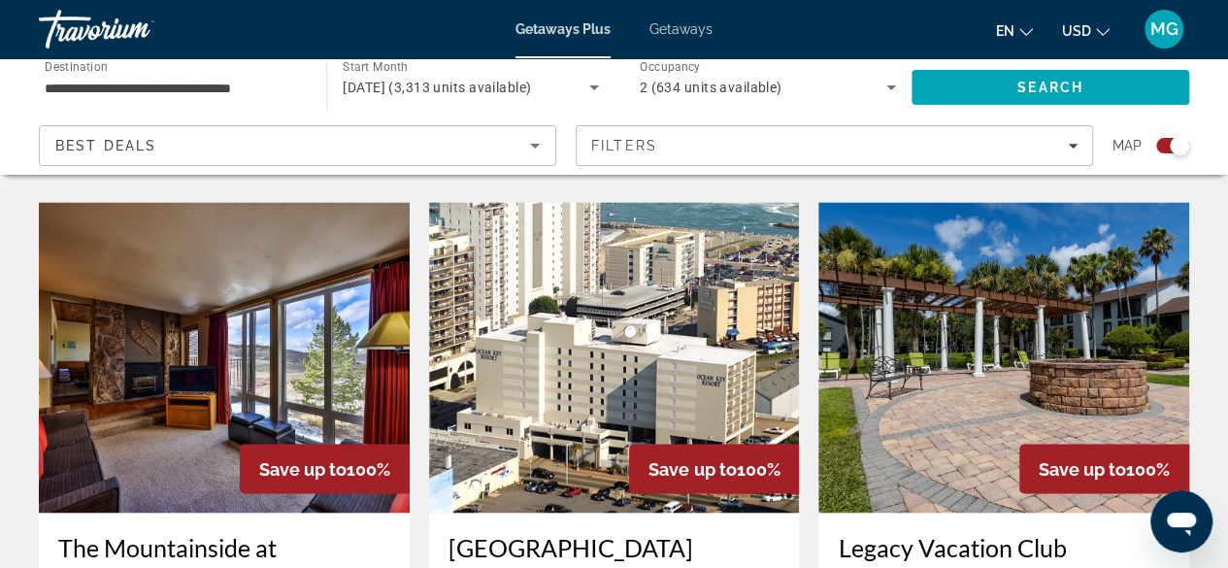
scroll to position [1358, 0]
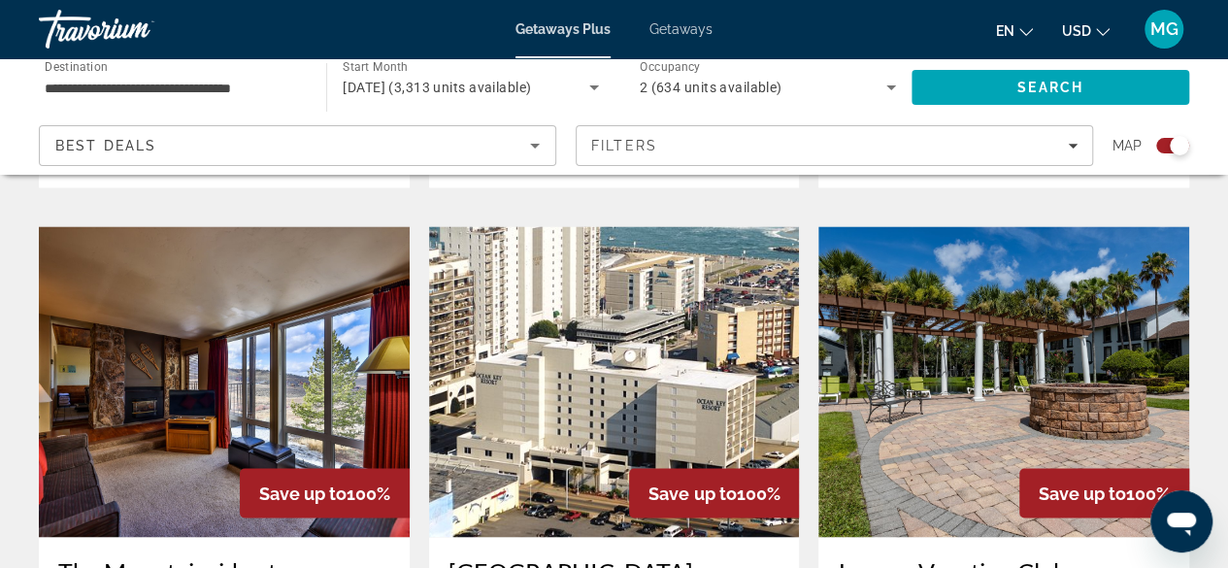
click at [549, 396] on img "Main content" at bounding box center [614, 381] width 371 height 311
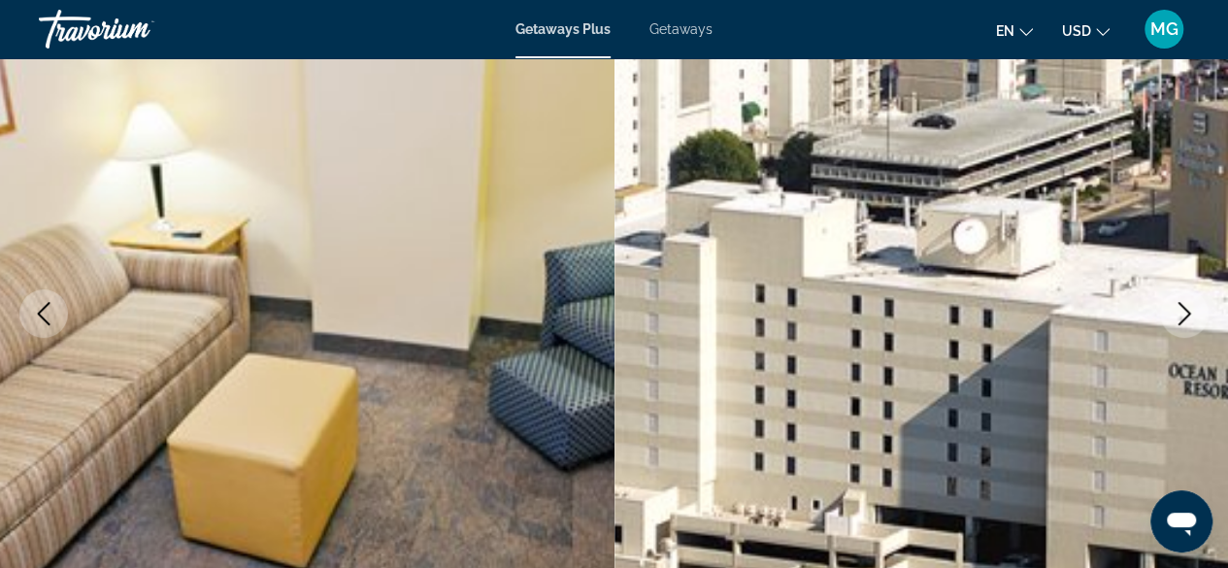
scroll to position [258, 0]
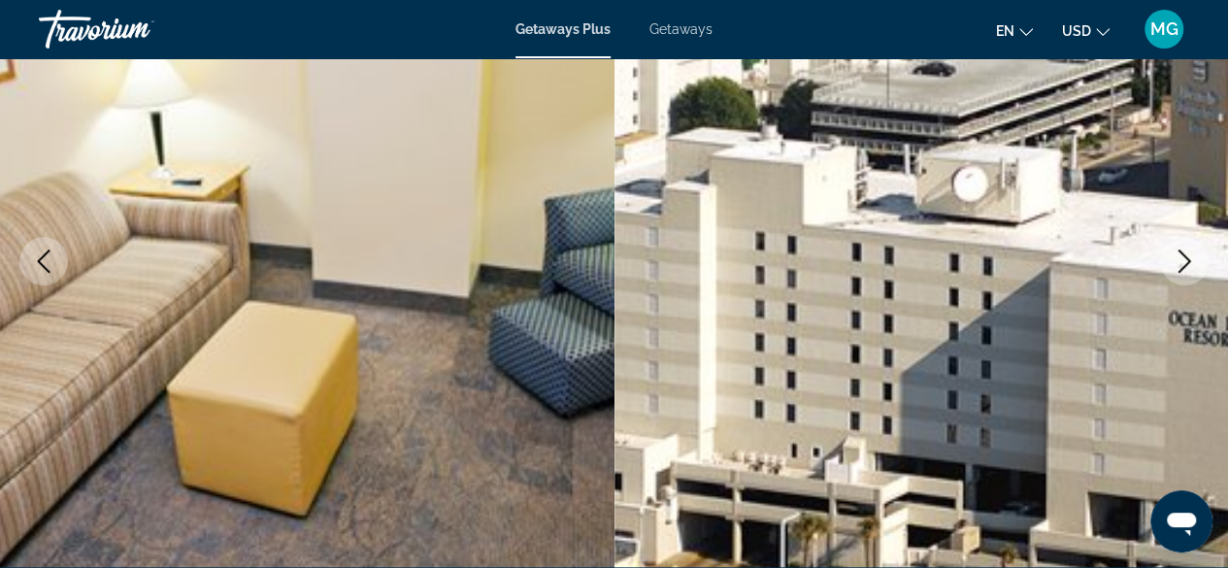
click at [1190, 264] on icon "Next image" at bounding box center [1184, 260] width 23 height 23
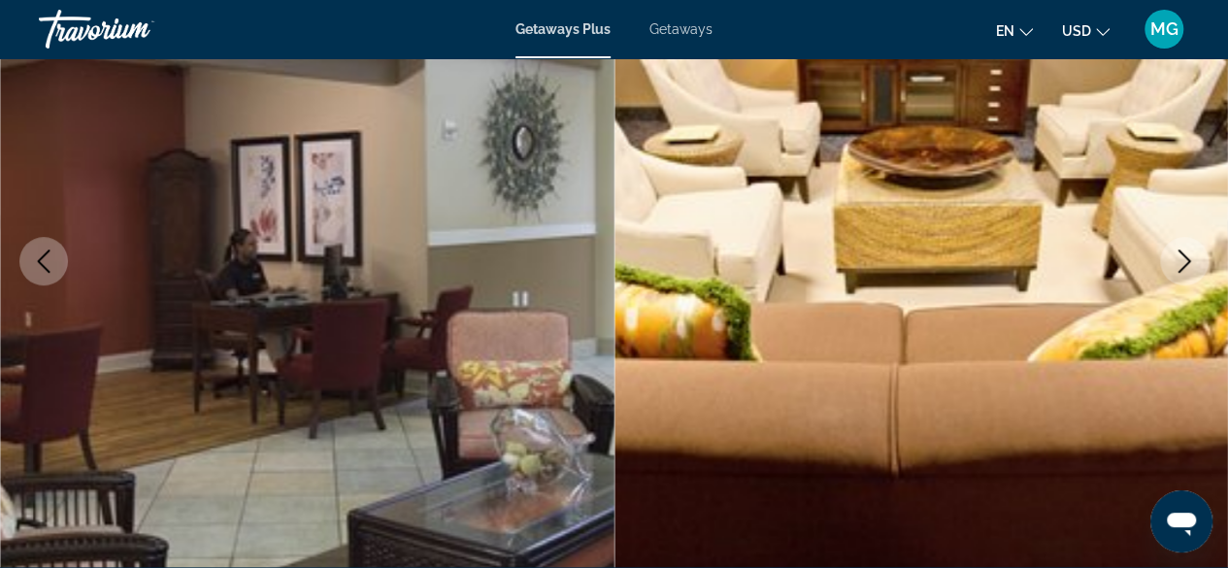
click at [1180, 270] on icon "Next image" at bounding box center [1184, 260] width 13 height 23
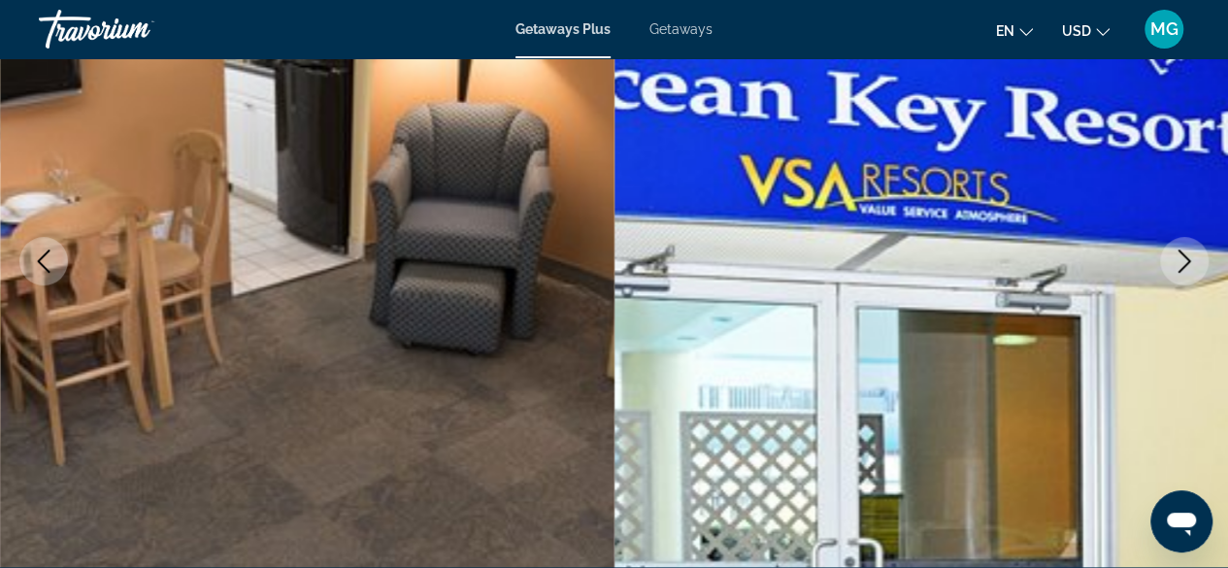
click at [1176, 263] on icon "Next image" at bounding box center [1184, 260] width 23 height 23
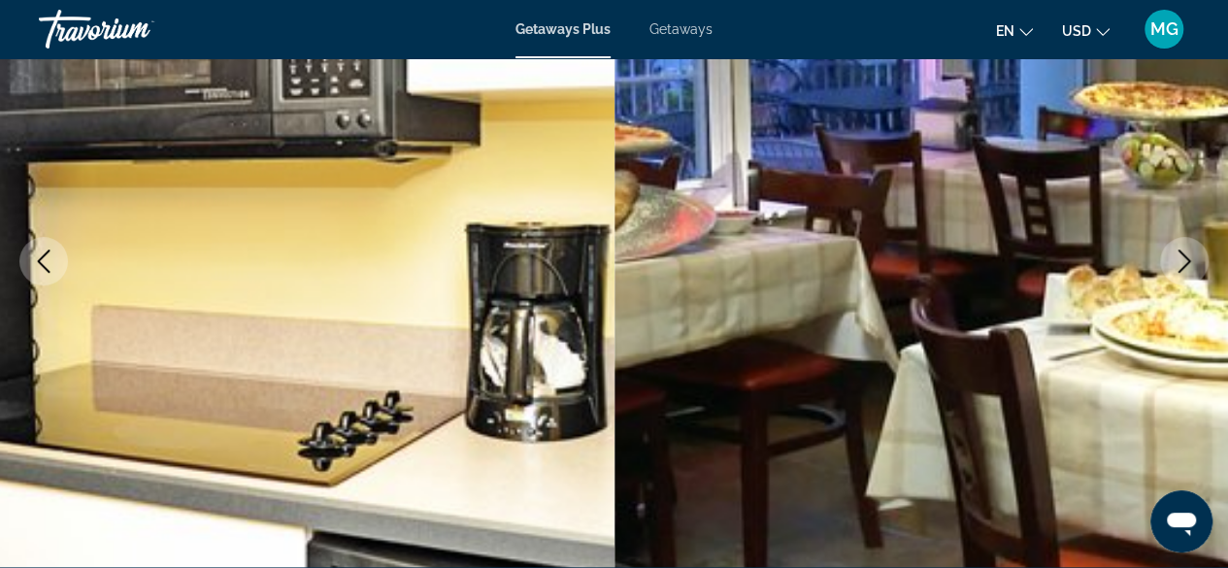
click at [1178, 255] on icon "Next image" at bounding box center [1184, 260] width 23 height 23
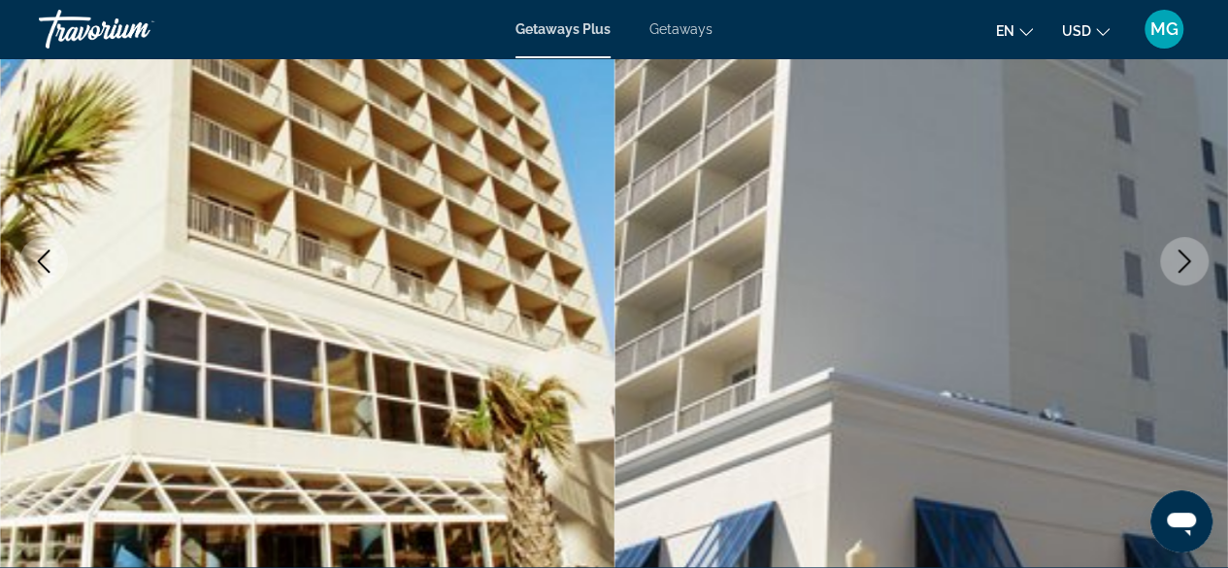
click at [1194, 248] on button "Next image" at bounding box center [1184, 261] width 49 height 49
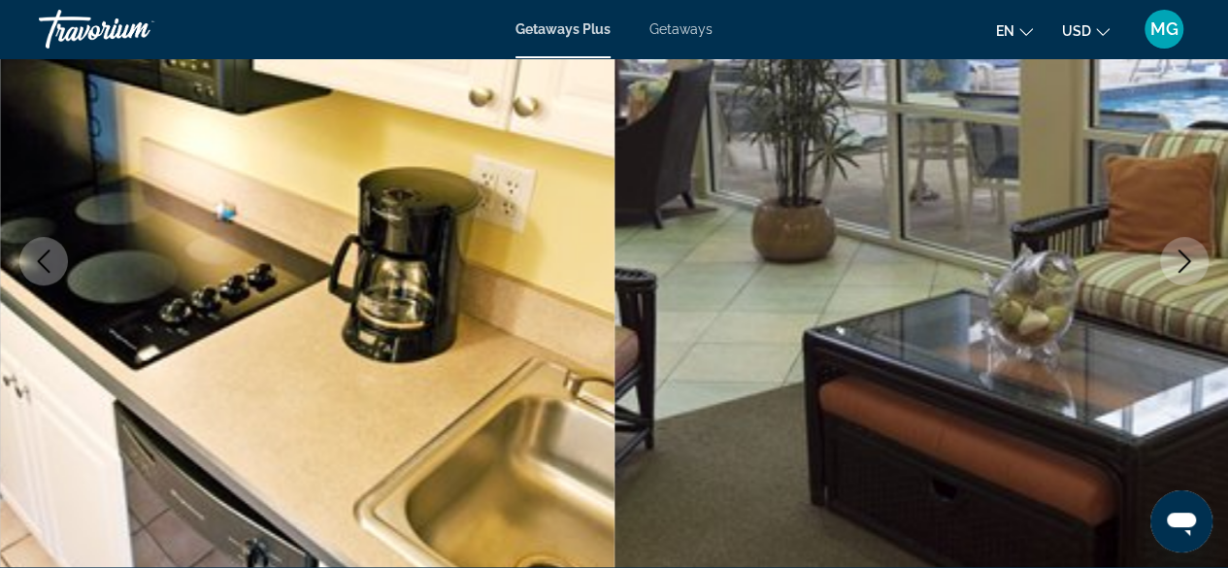
click at [1188, 252] on icon "Next image" at bounding box center [1184, 260] width 23 height 23
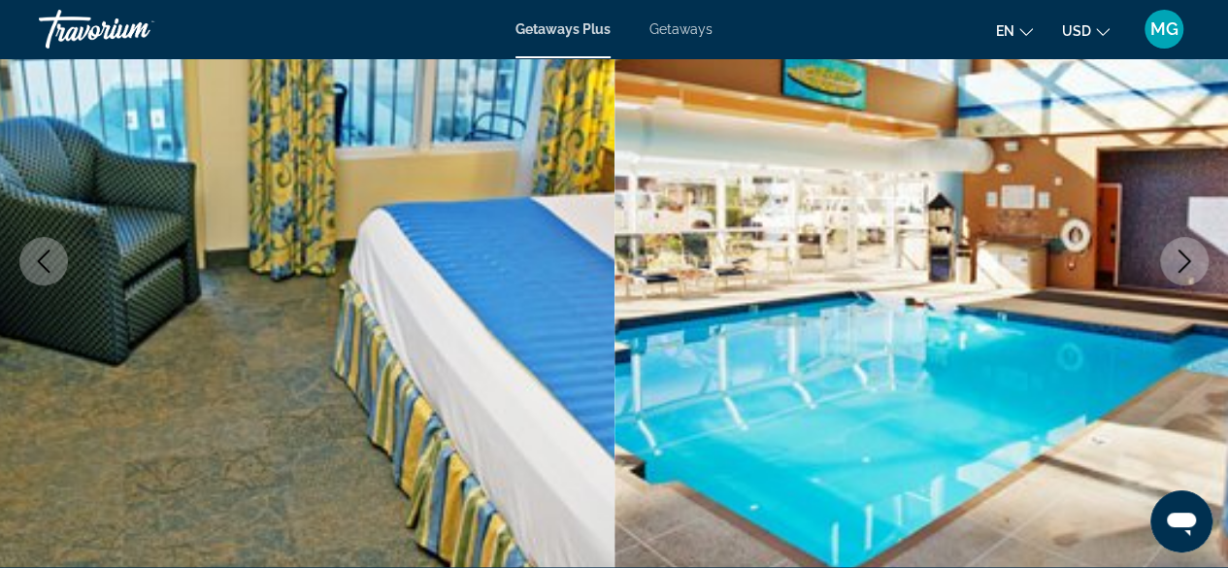
click at [1190, 256] on icon "Next image" at bounding box center [1184, 260] width 23 height 23
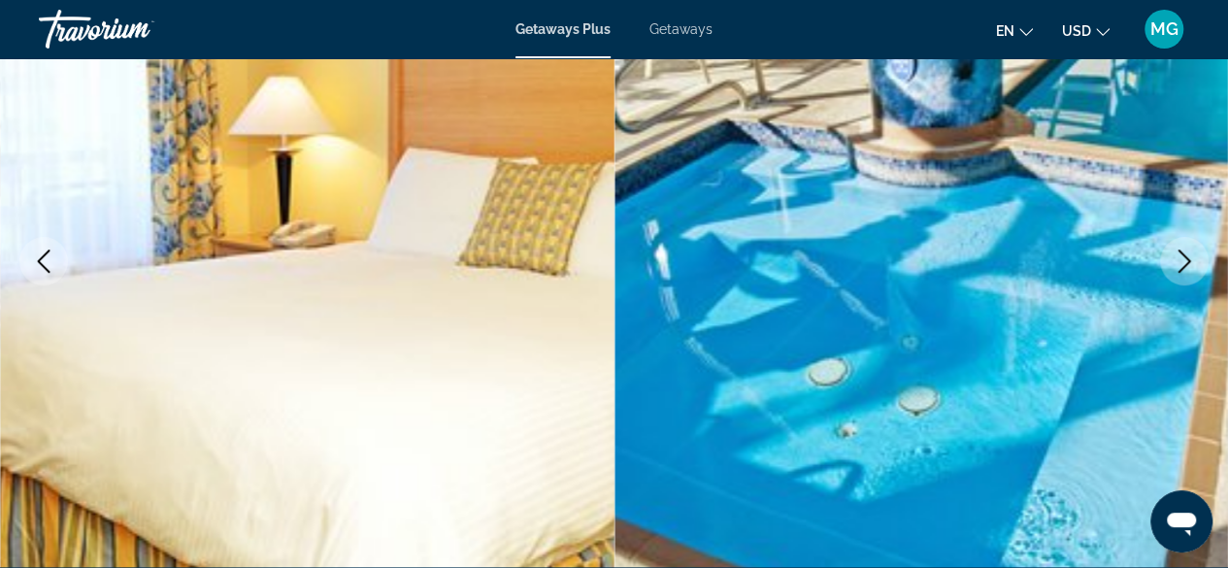
click at [1194, 255] on icon "Next image" at bounding box center [1184, 260] width 23 height 23
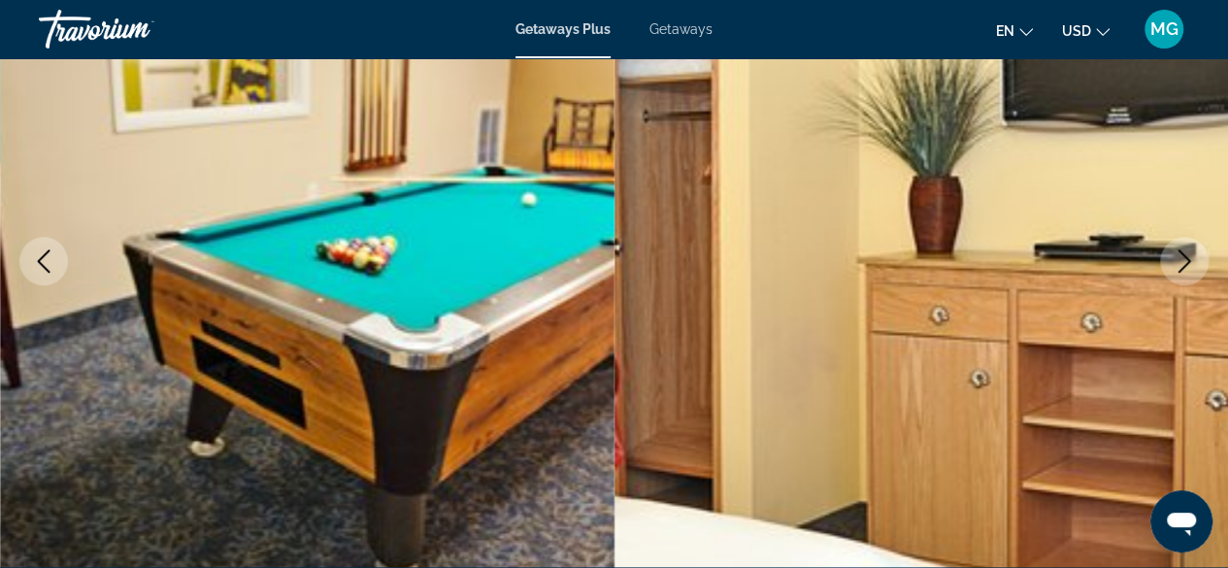
click at [1196, 252] on button "Next image" at bounding box center [1184, 261] width 49 height 49
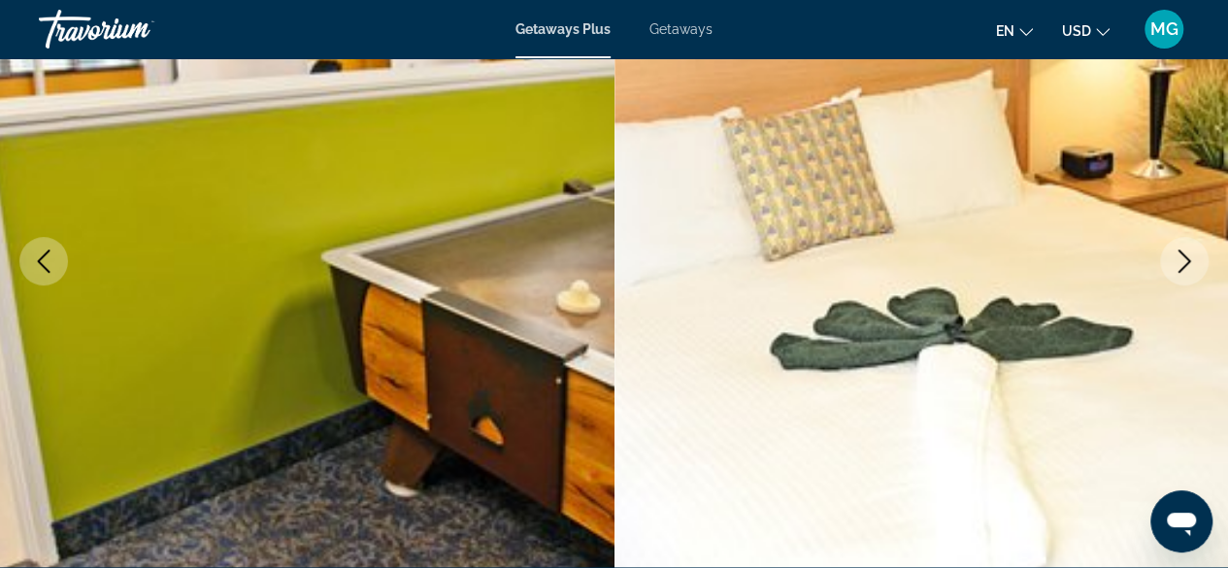
click at [1184, 262] on icon "Next image" at bounding box center [1184, 260] width 23 height 23
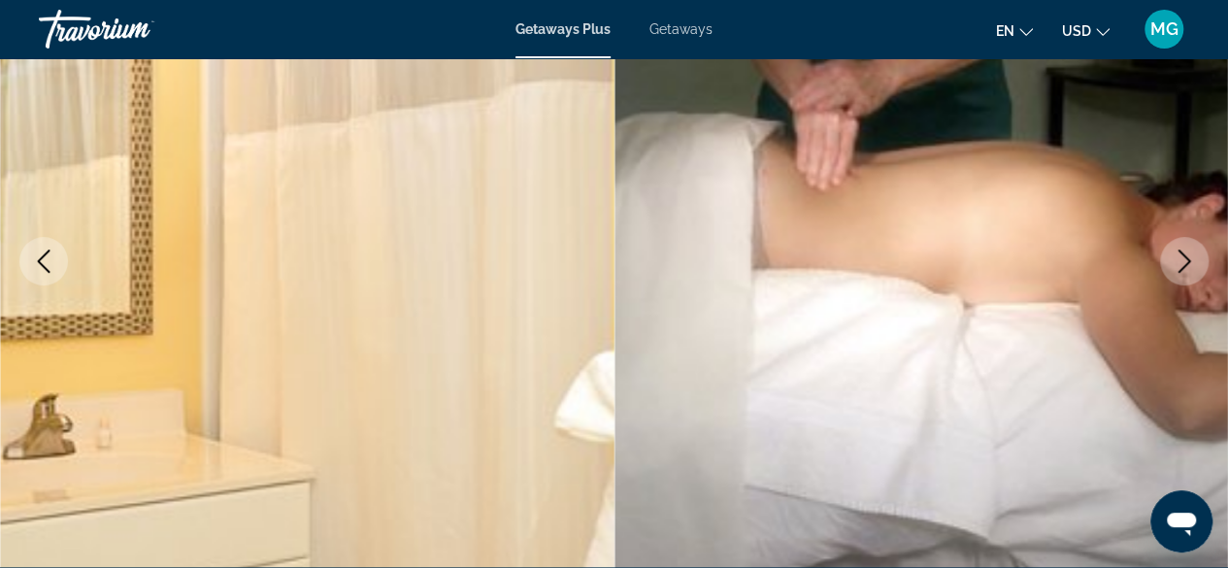
click at [1194, 256] on icon "Next image" at bounding box center [1184, 260] width 23 height 23
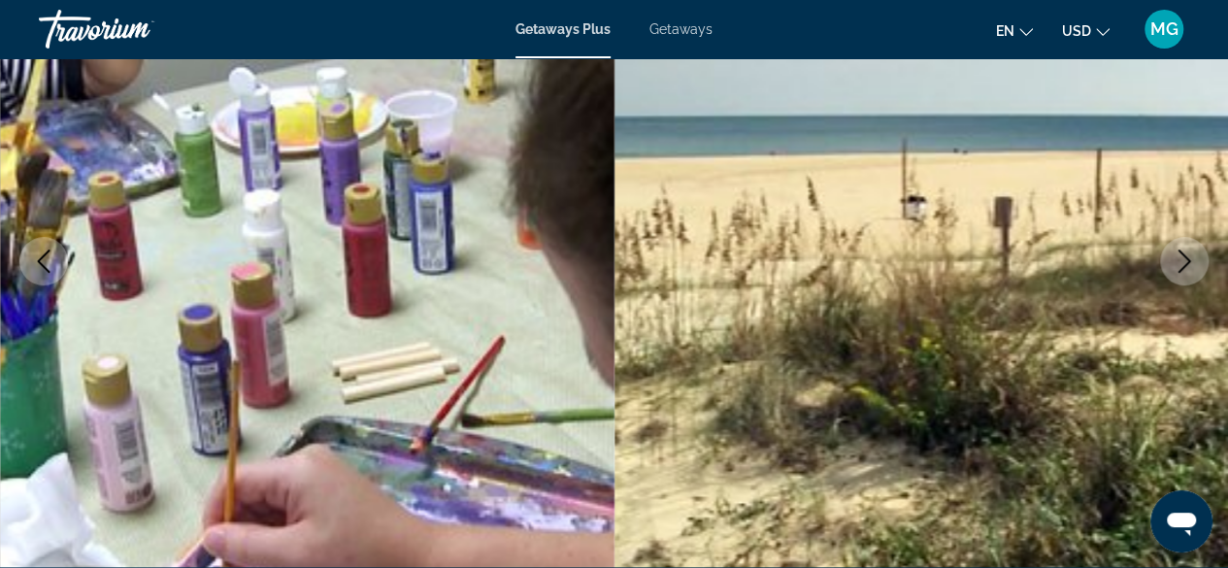
click at [1175, 260] on icon "Next image" at bounding box center [1184, 260] width 23 height 23
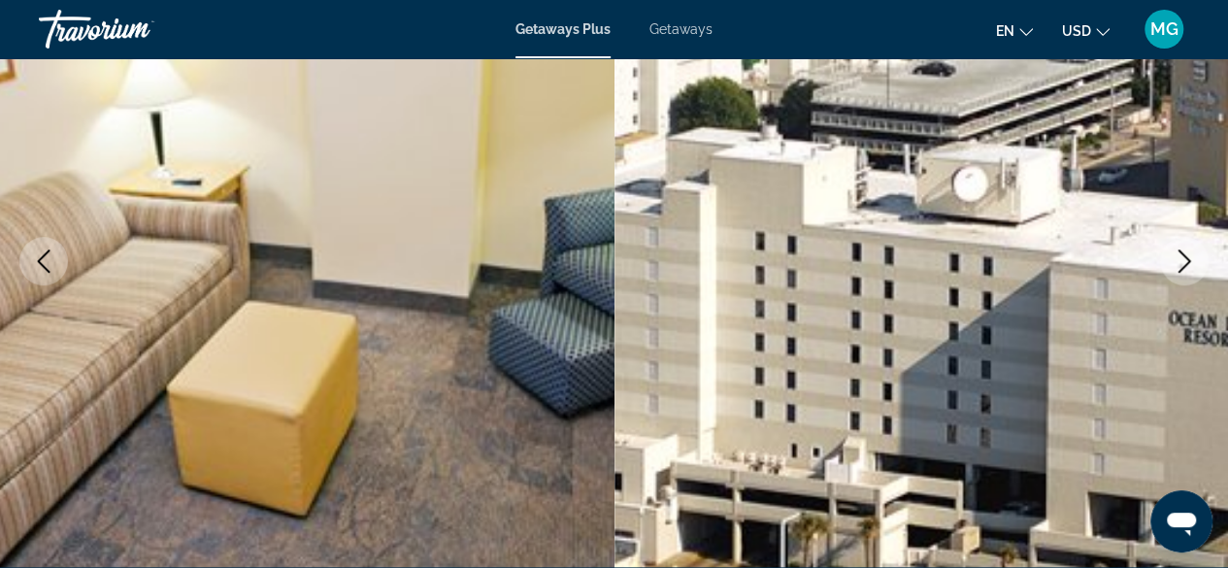
click at [1186, 256] on icon "Next image" at bounding box center [1184, 260] width 23 height 23
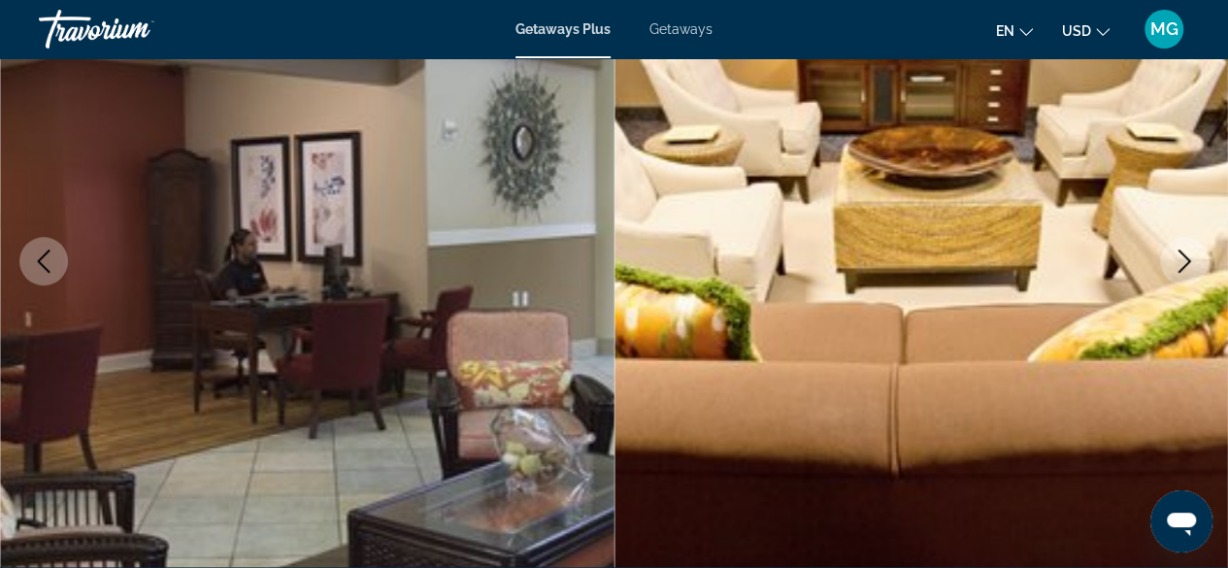
click at [1190, 256] on icon "Next image" at bounding box center [1184, 260] width 23 height 23
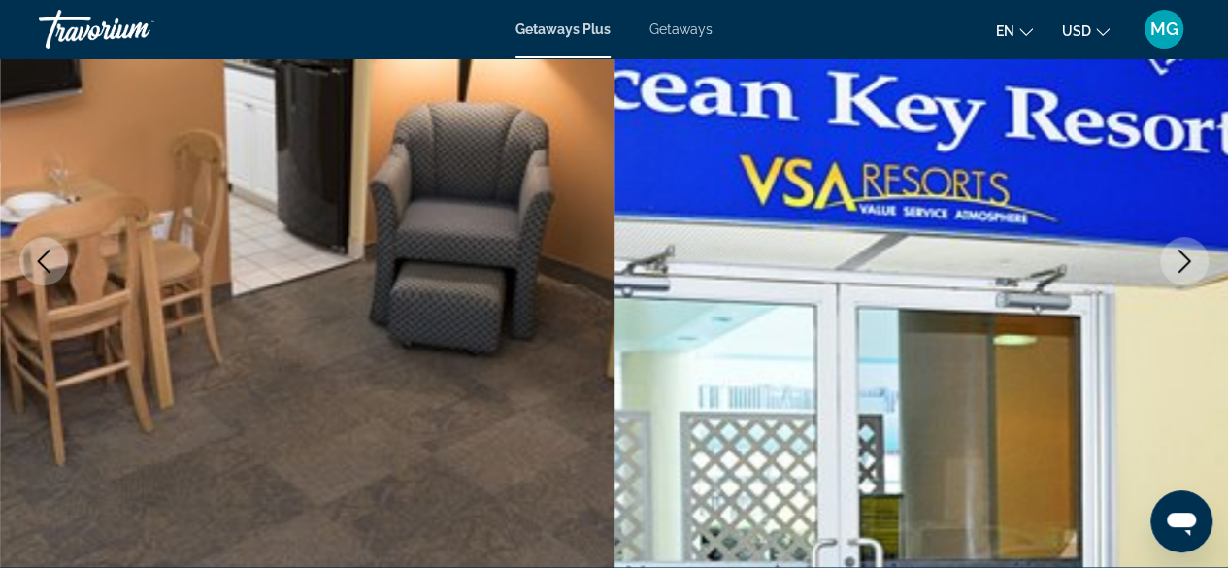
click at [1182, 254] on icon "Next image" at bounding box center [1184, 260] width 13 height 23
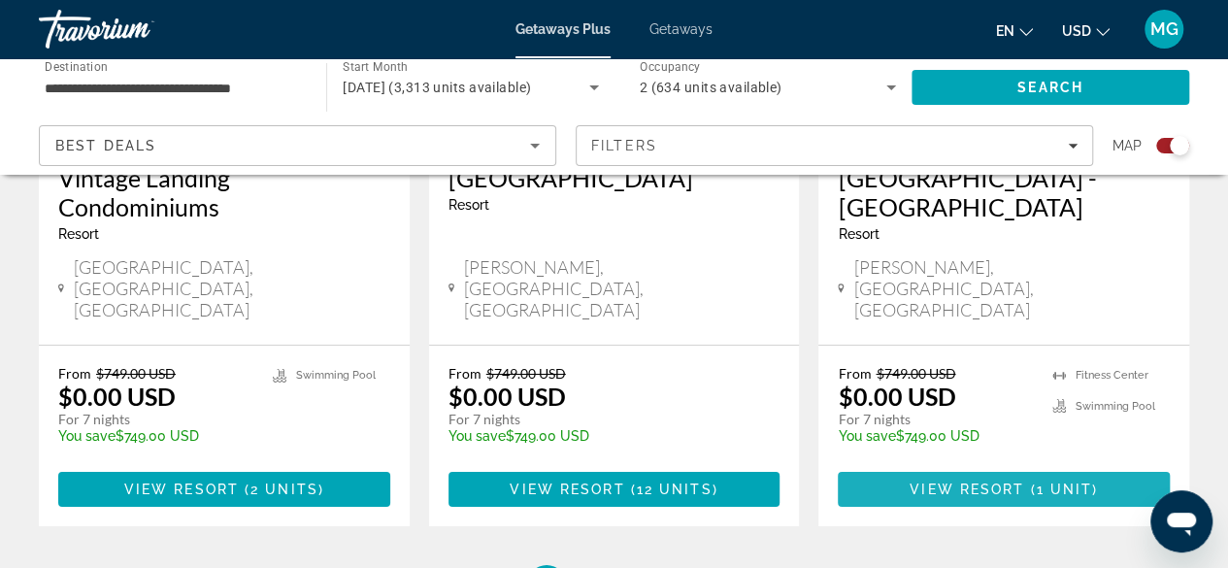
scroll to position [3228, 0]
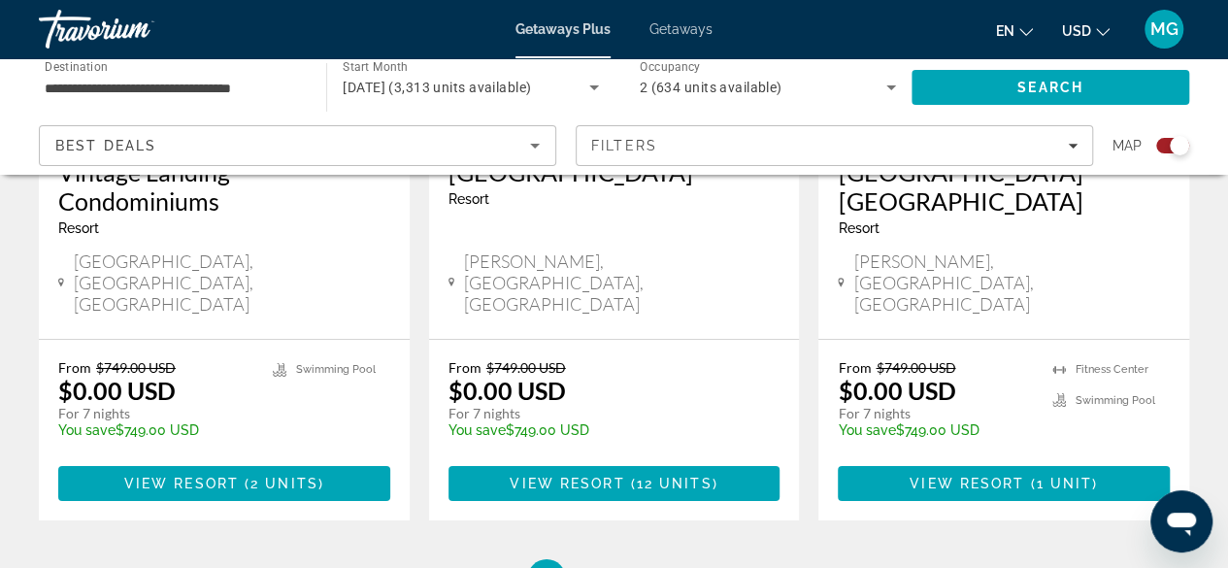
click at [617, 567] on span "4" at bounding box center [615, 578] width 10 height 21
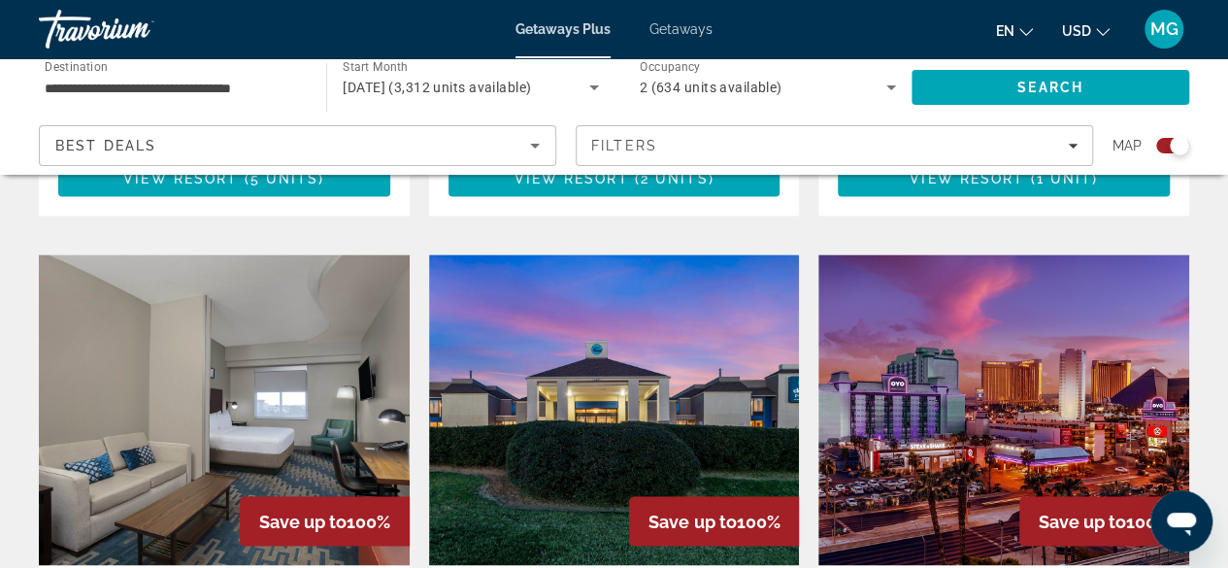
scroll to position [1351, 0]
click at [611, 332] on img "Main content" at bounding box center [614, 409] width 371 height 311
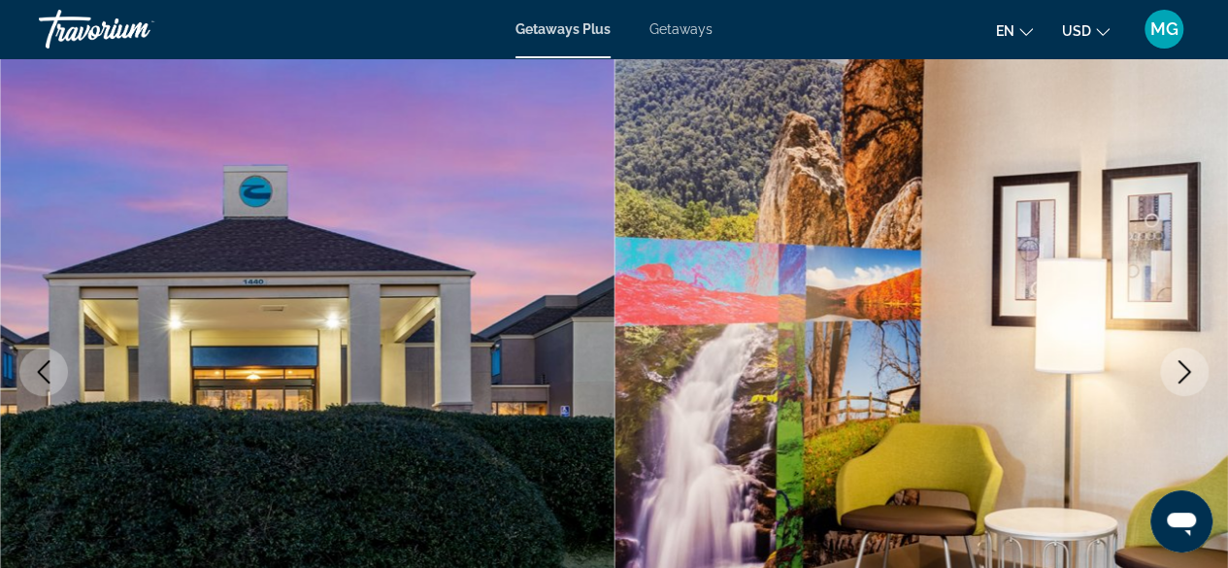
scroll to position [167, 0]
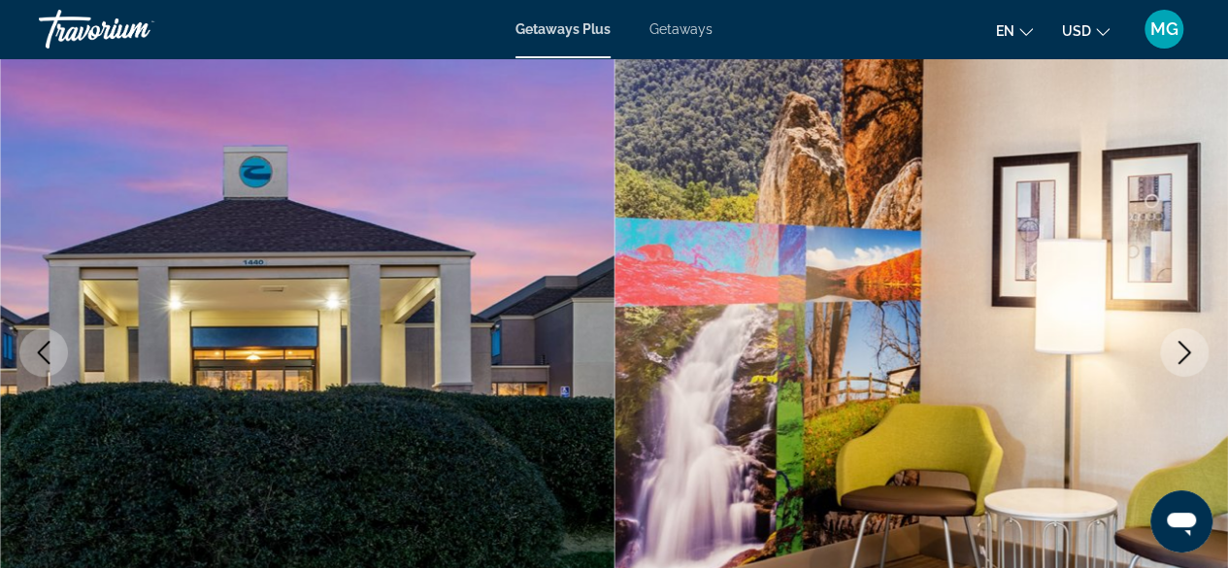
click at [1185, 349] on icon "Next image" at bounding box center [1184, 352] width 23 height 23
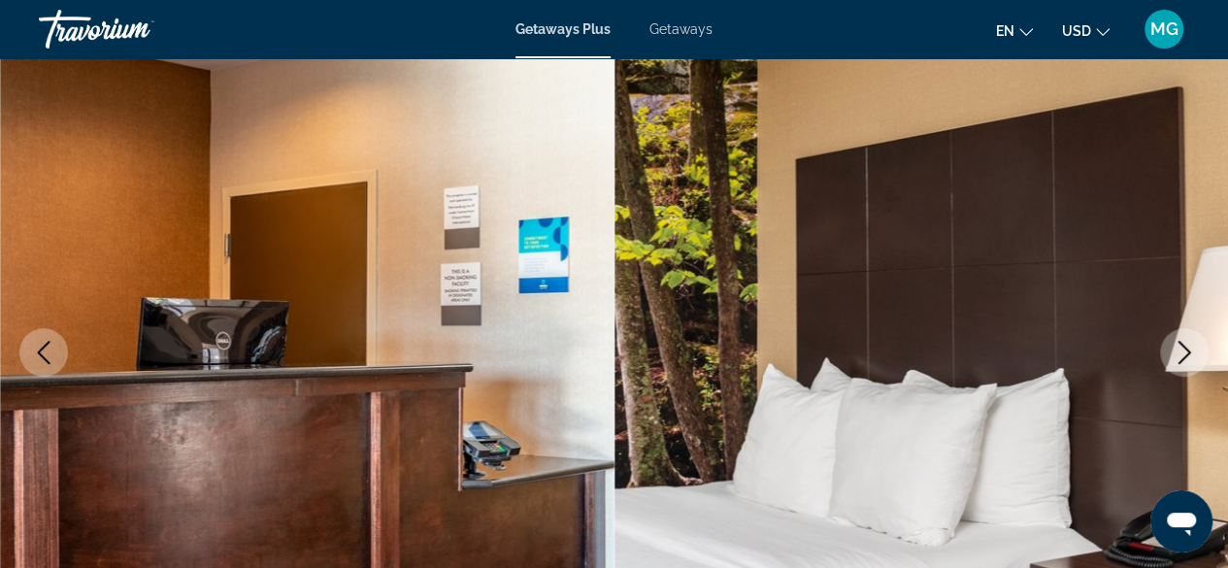
click at [1177, 355] on icon "Next image" at bounding box center [1184, 352] width 23 height 23
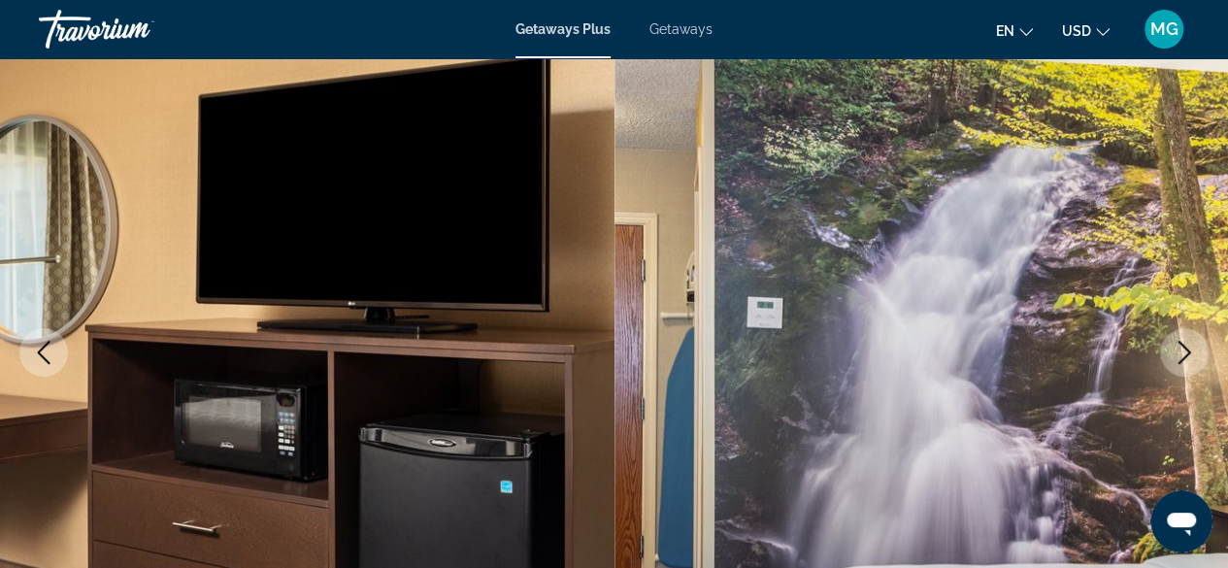
click at [1175, 353] on icon "Next image" at bounding box center [1184, 352] width 23 height 23
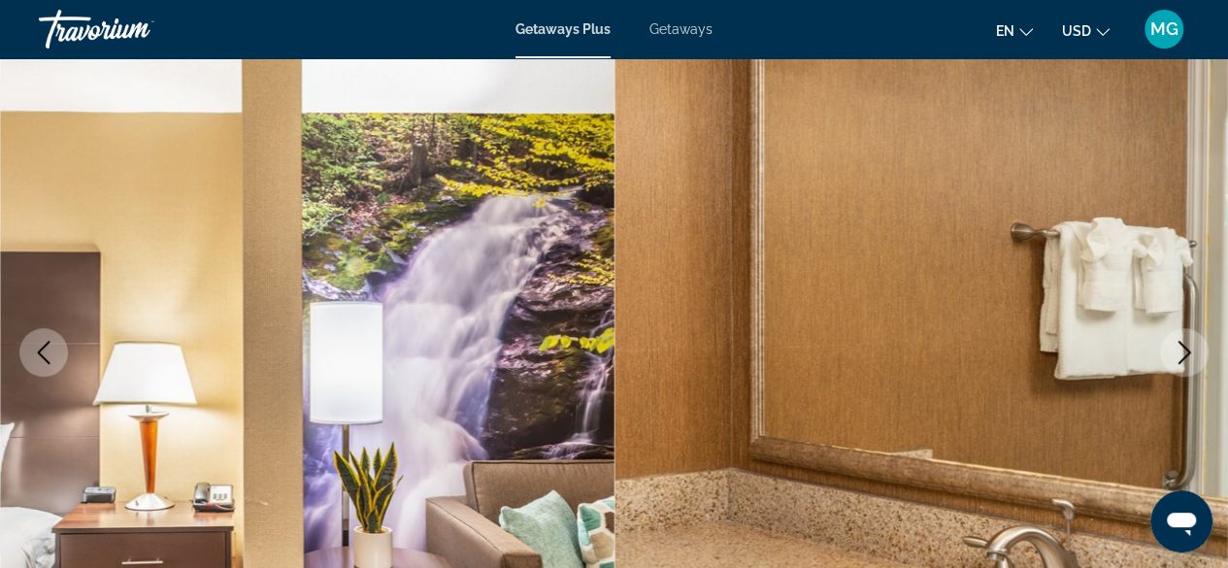
click at [1180, 358] on icon "Next image" at bounding box center [1184, 352] width 23 height 23
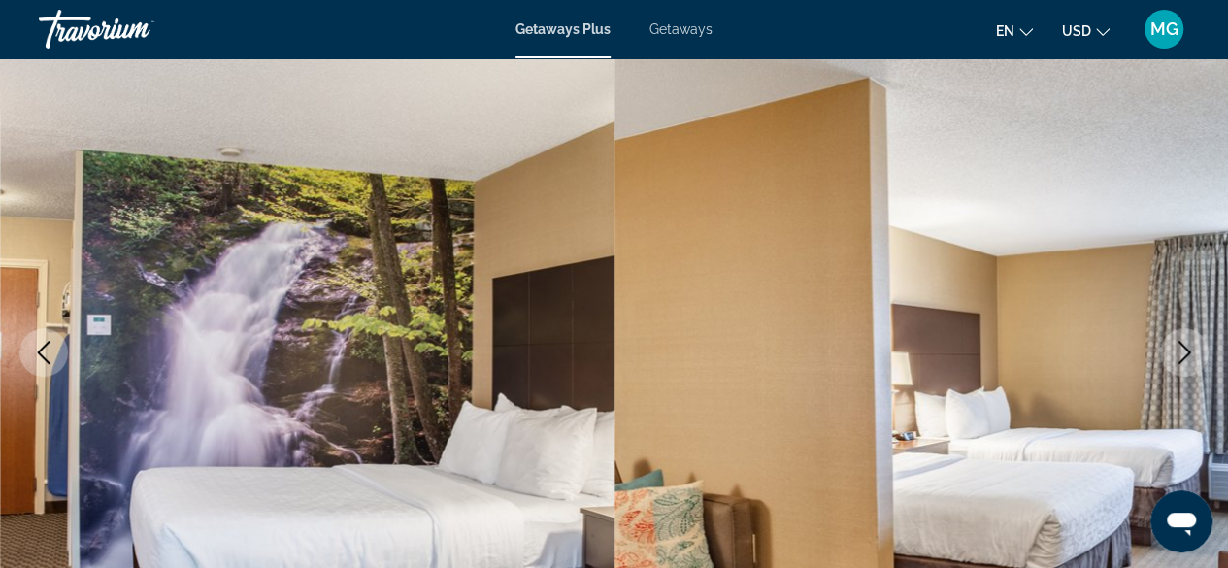
click at [1190, 342] on icon "Next image" at bounding box center [1184, 352] width 23 height 23
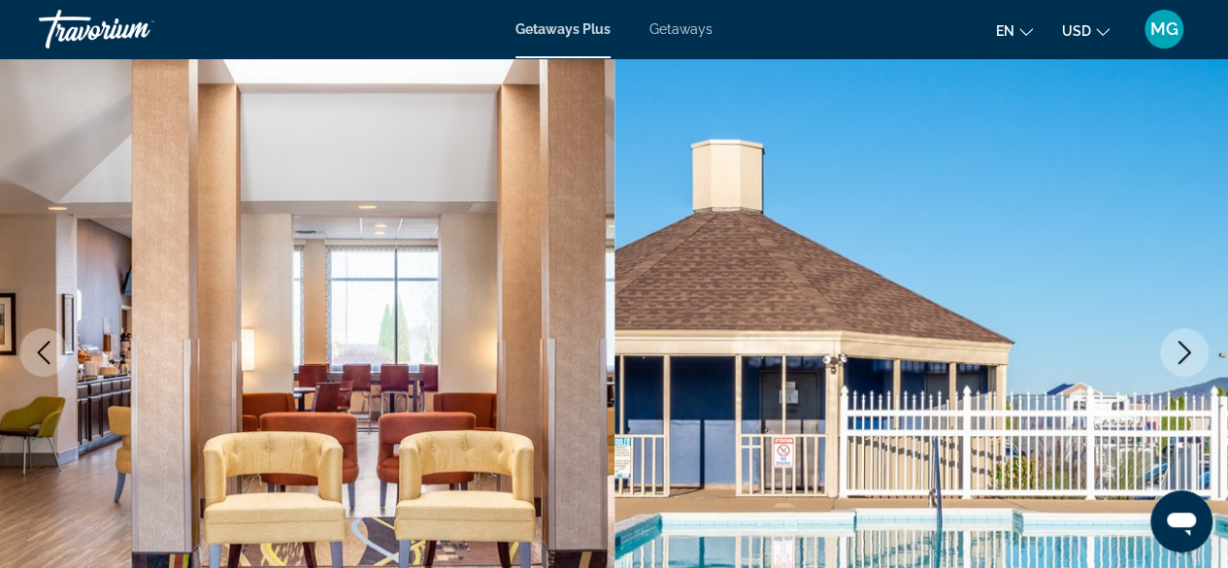
click at [1181, 348] on icon "Next image" at bounding box center [1184, 352] width 23 height 23
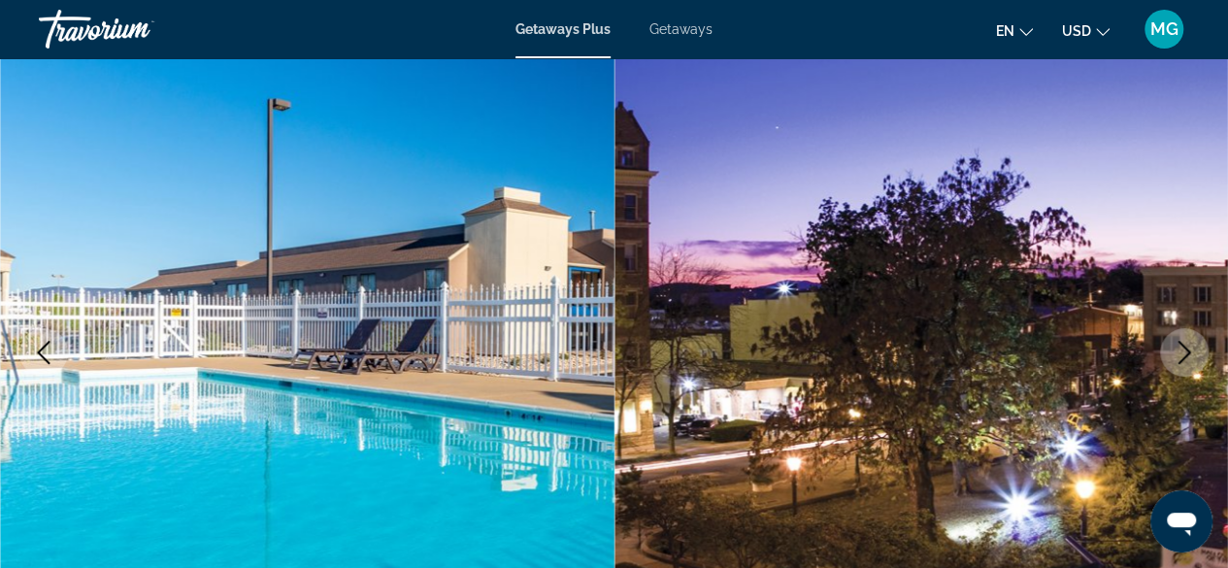
click at [1184, 350] on icon "Next image" at bounding box center [1184, 352] width 23 height 23
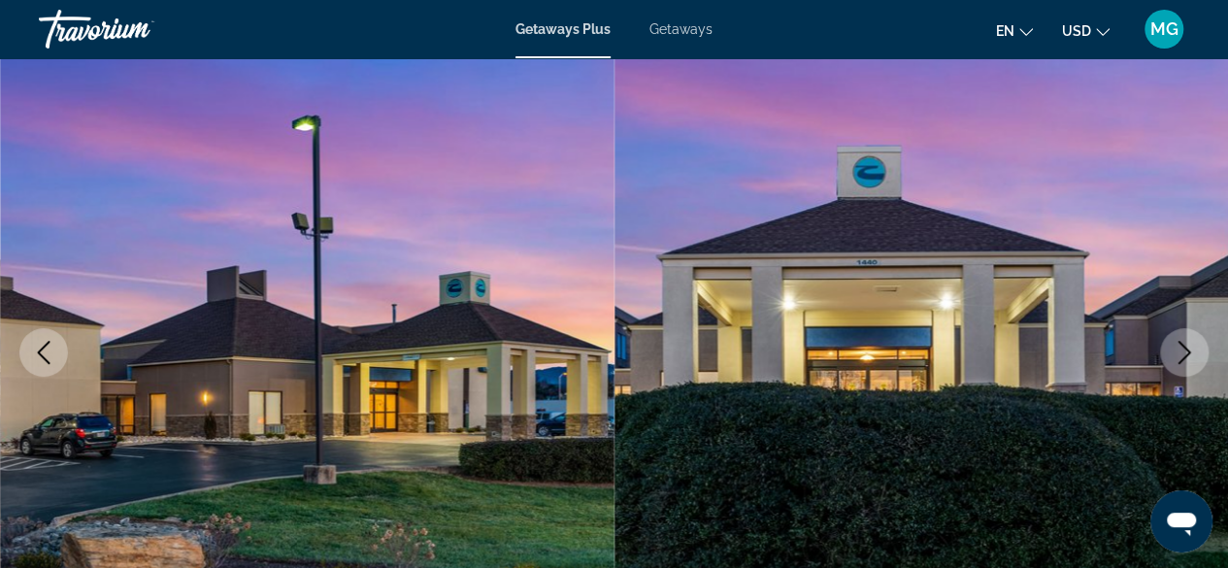
click at [1188, 346] on icon "Next image" at bounding box center [1184, 352] width 23 height 23
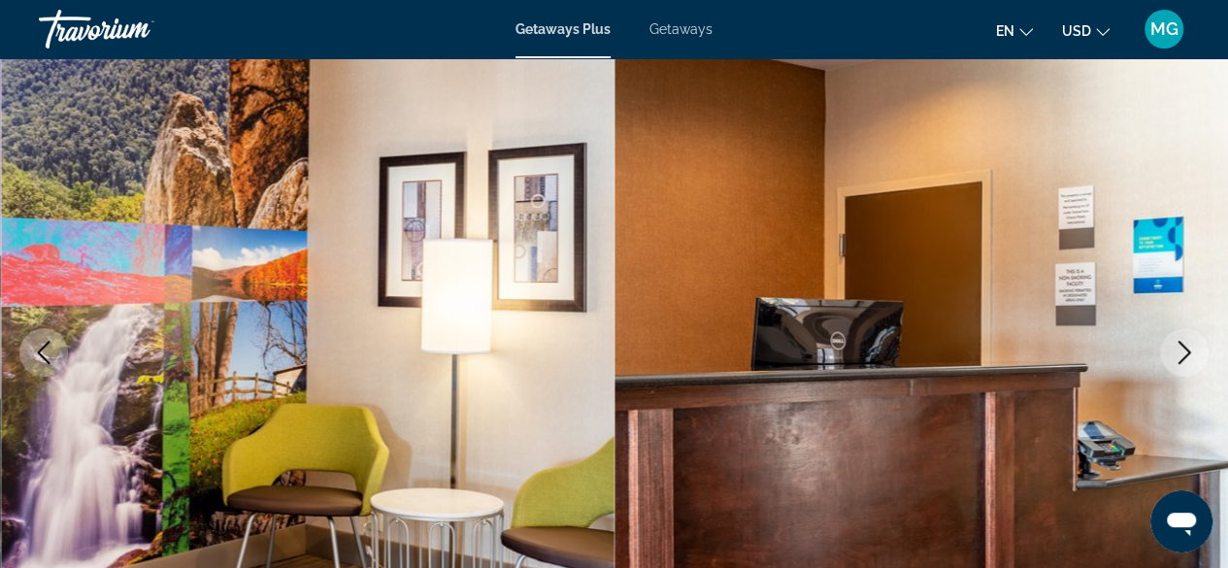
click at [1184, 349] on icon "Next image" at bounding box center [1184, 352] width 23 height 23
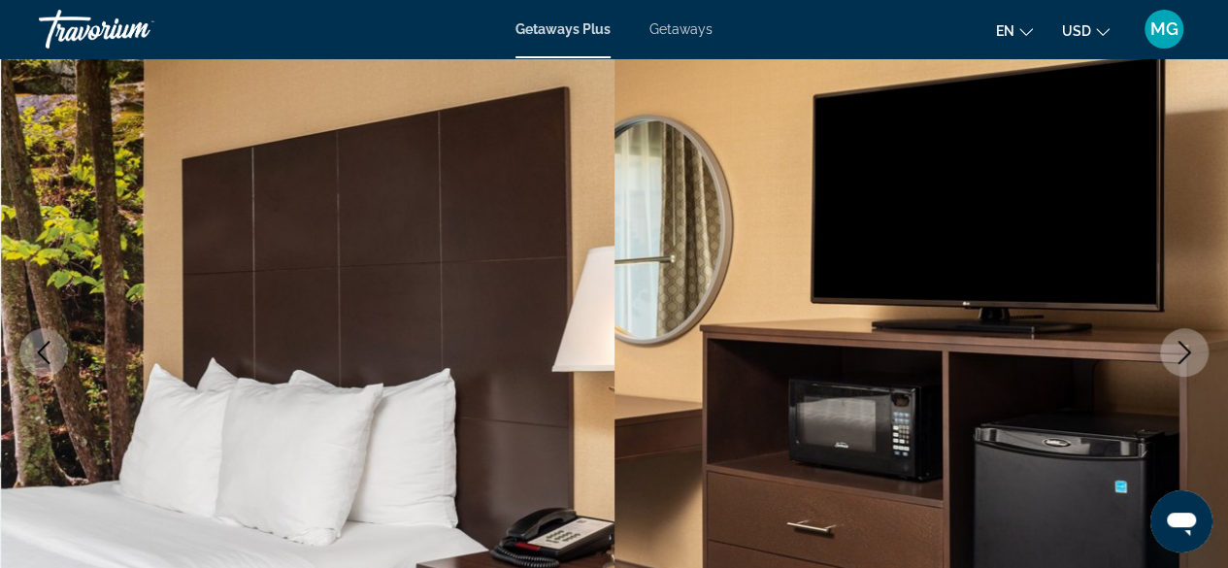
click at [1183, 355] on icon "Next image" at bounding box center [1184, 352] width 23 height 23
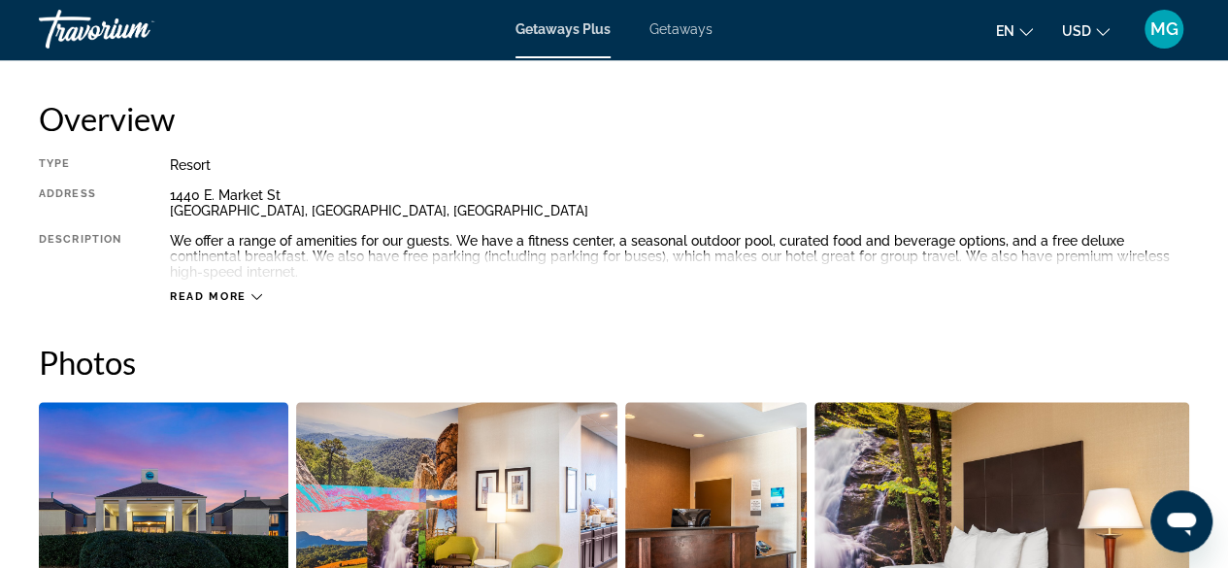
scroll to position [982, 0]
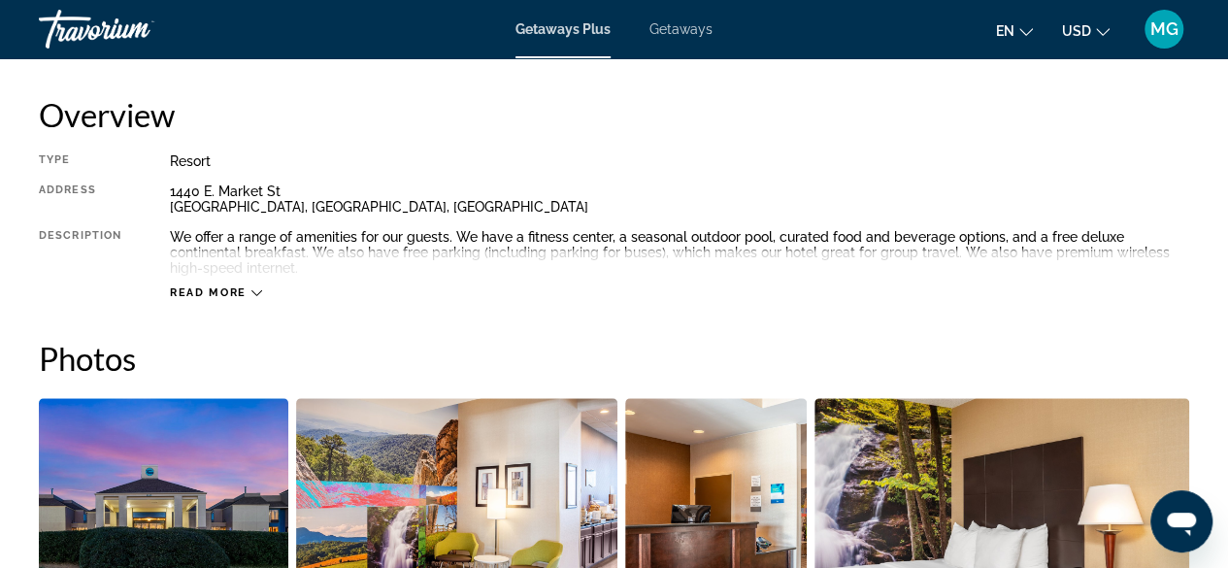
click at [205, 297] on span "Read more" at bounding box center [208, 292] width 77 height 13
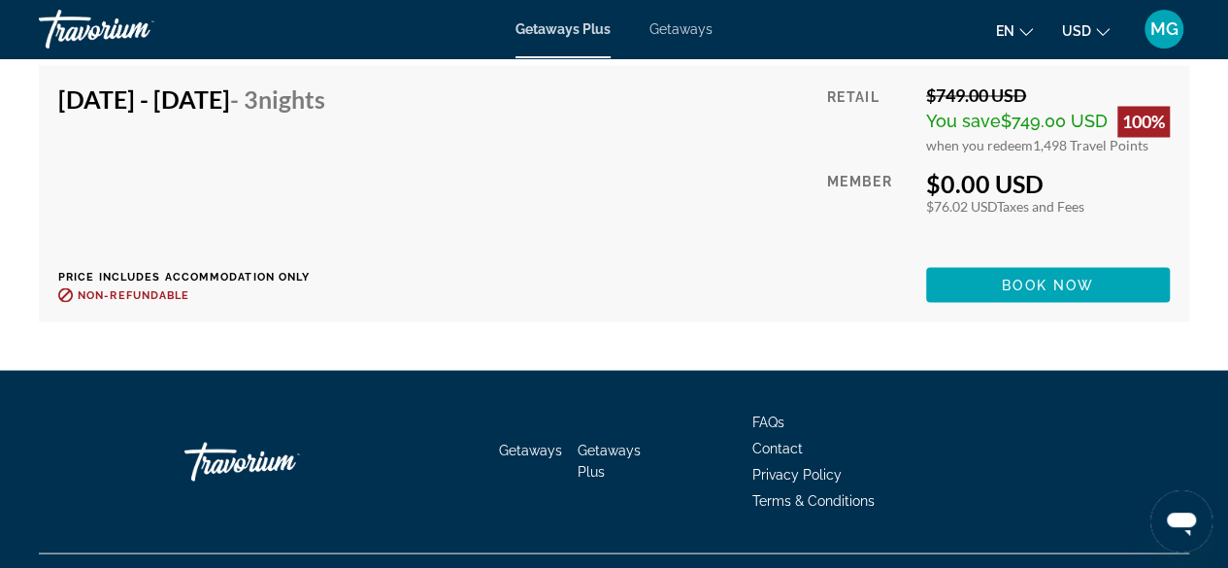
scroll to position [5393, 0]
